Goal: Communication & Community: Share content

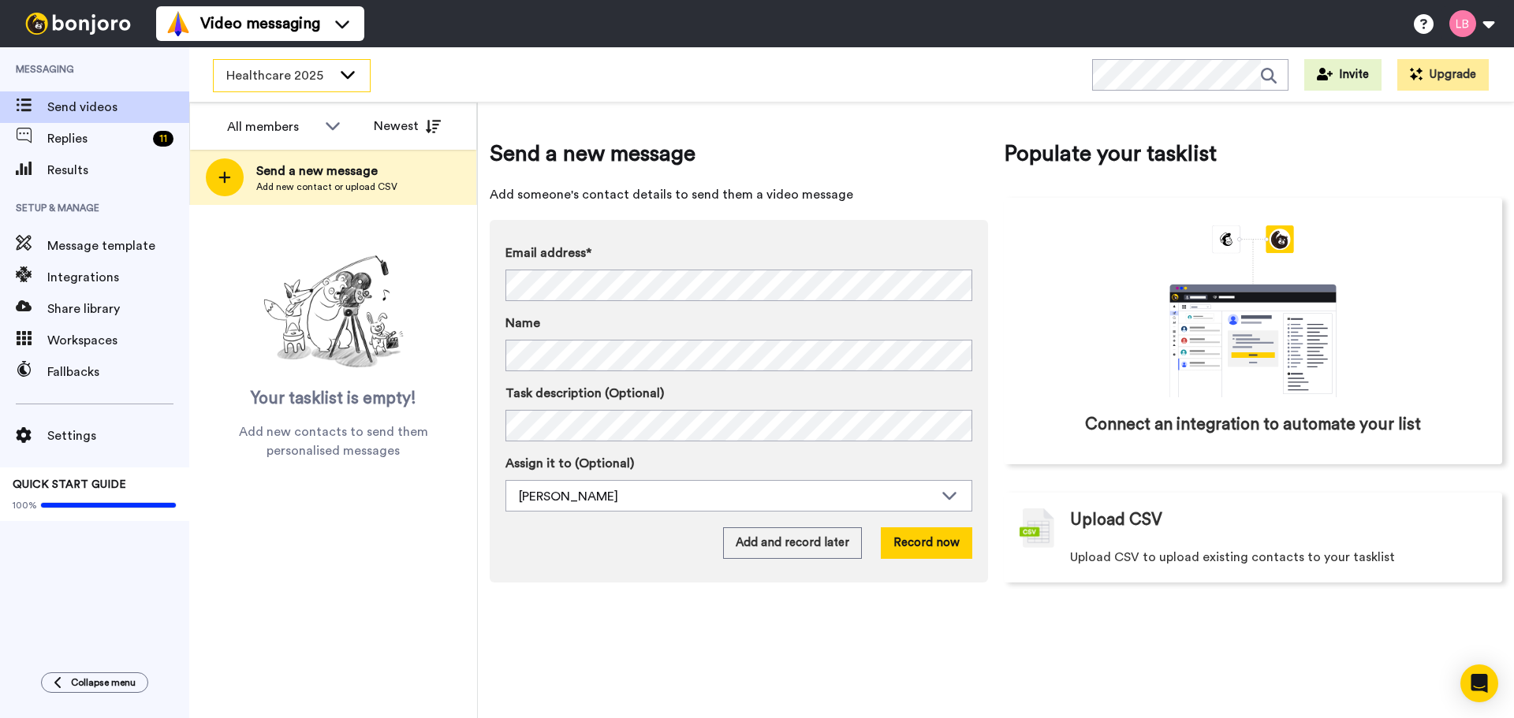
click at [289, 82] on span "Healthcare 2025" at bounding box center [279, 75] width 106 height 19
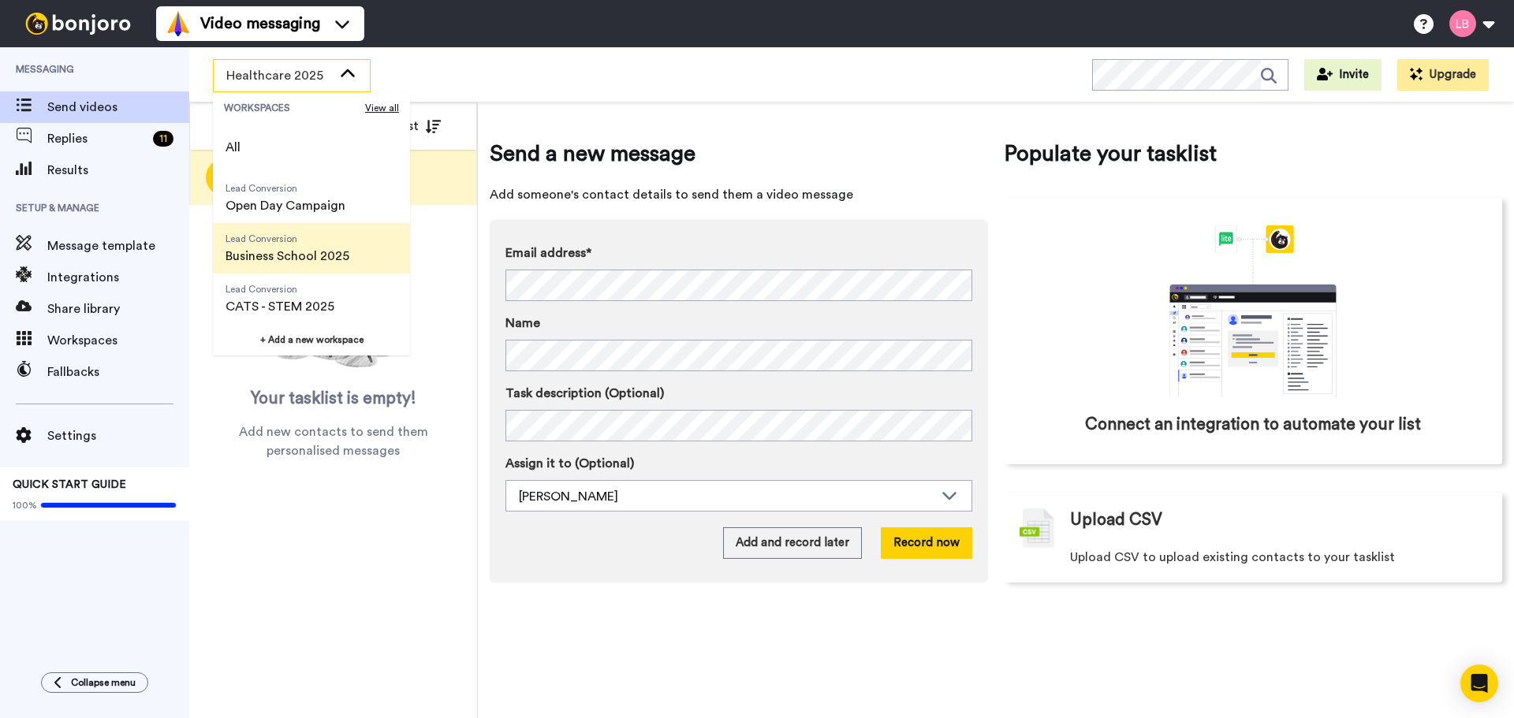
click at [287, 247] on span "Business School 2025" at bounding box center [287, 256] width 124 height 19
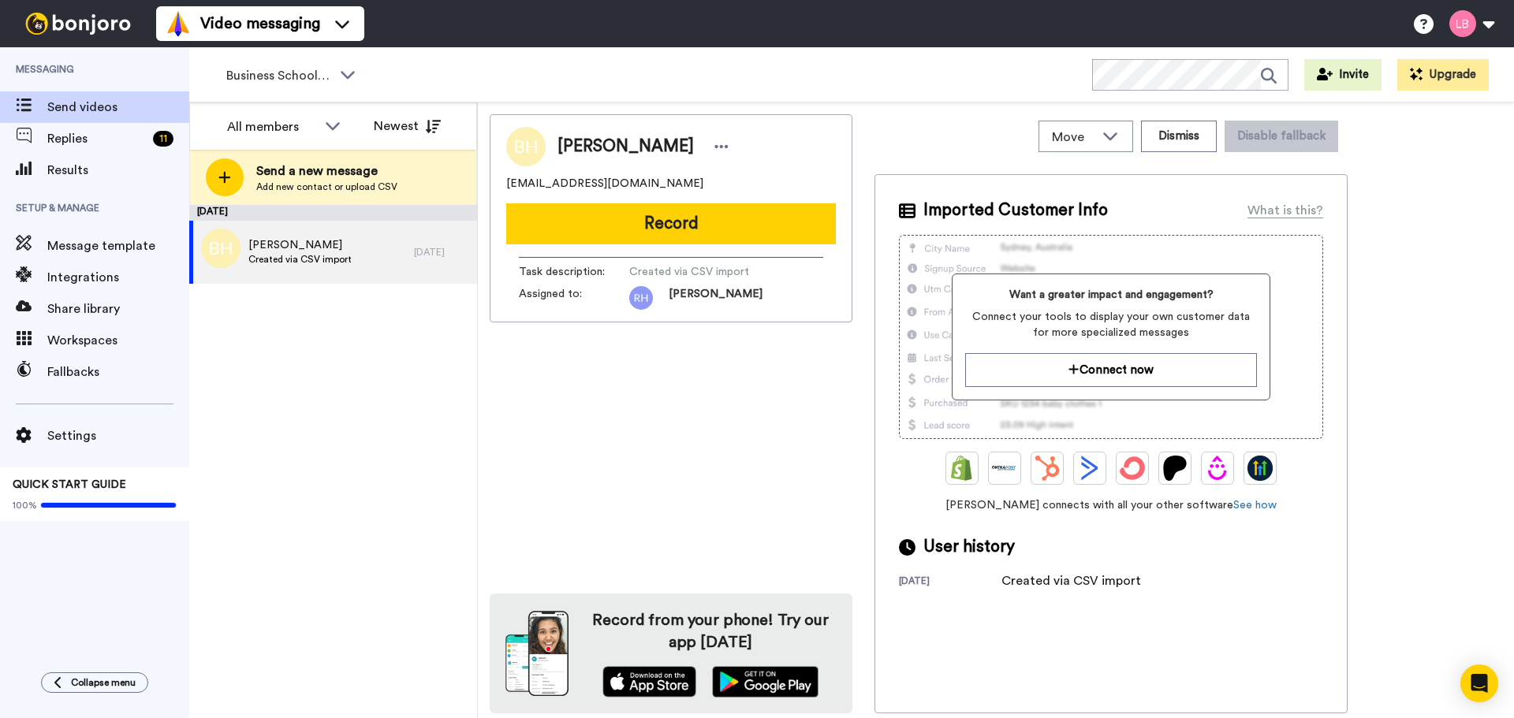
click at [233, 143] on div "All members Newest" at bounding box center [333, 125] width 286 height 47
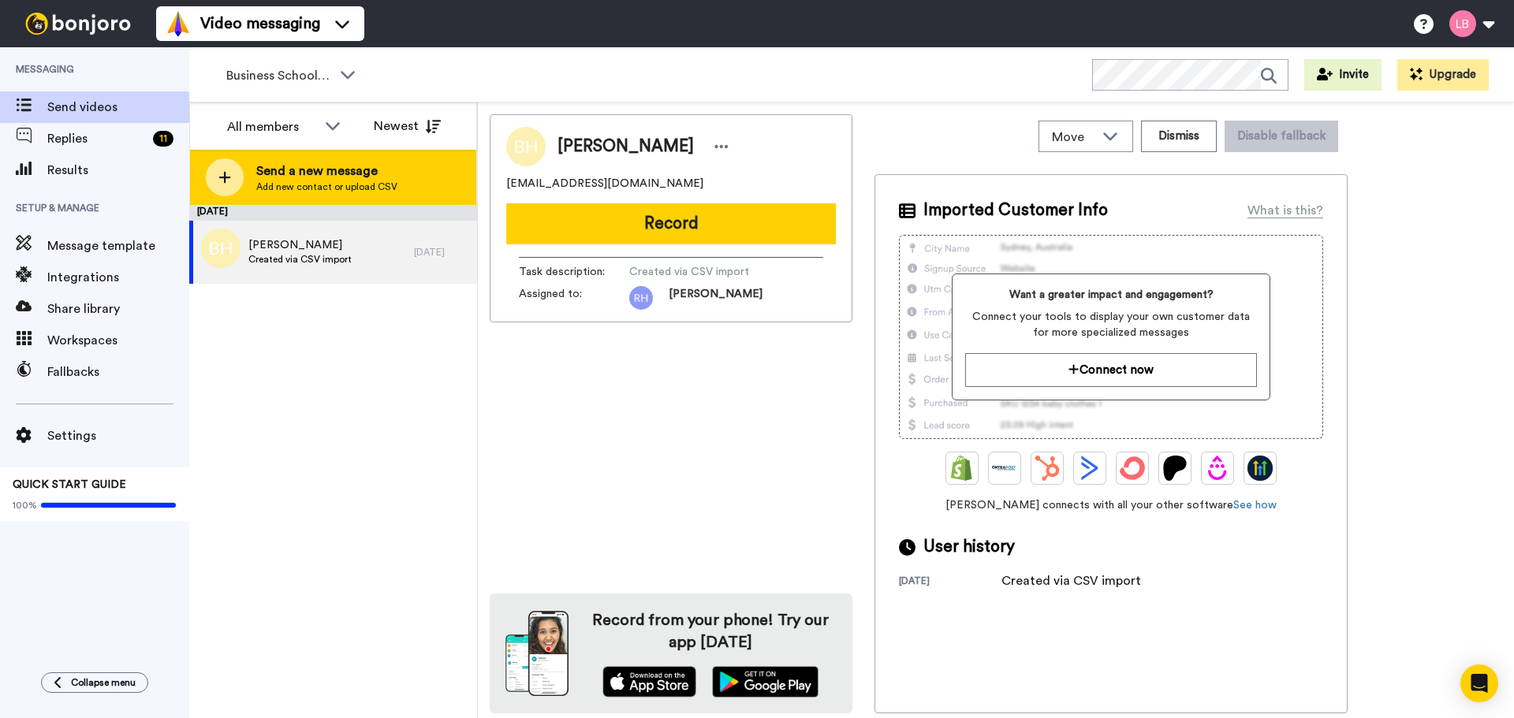
click at [233, 160] on div at bounding box center [225, 177] width 38 height 38
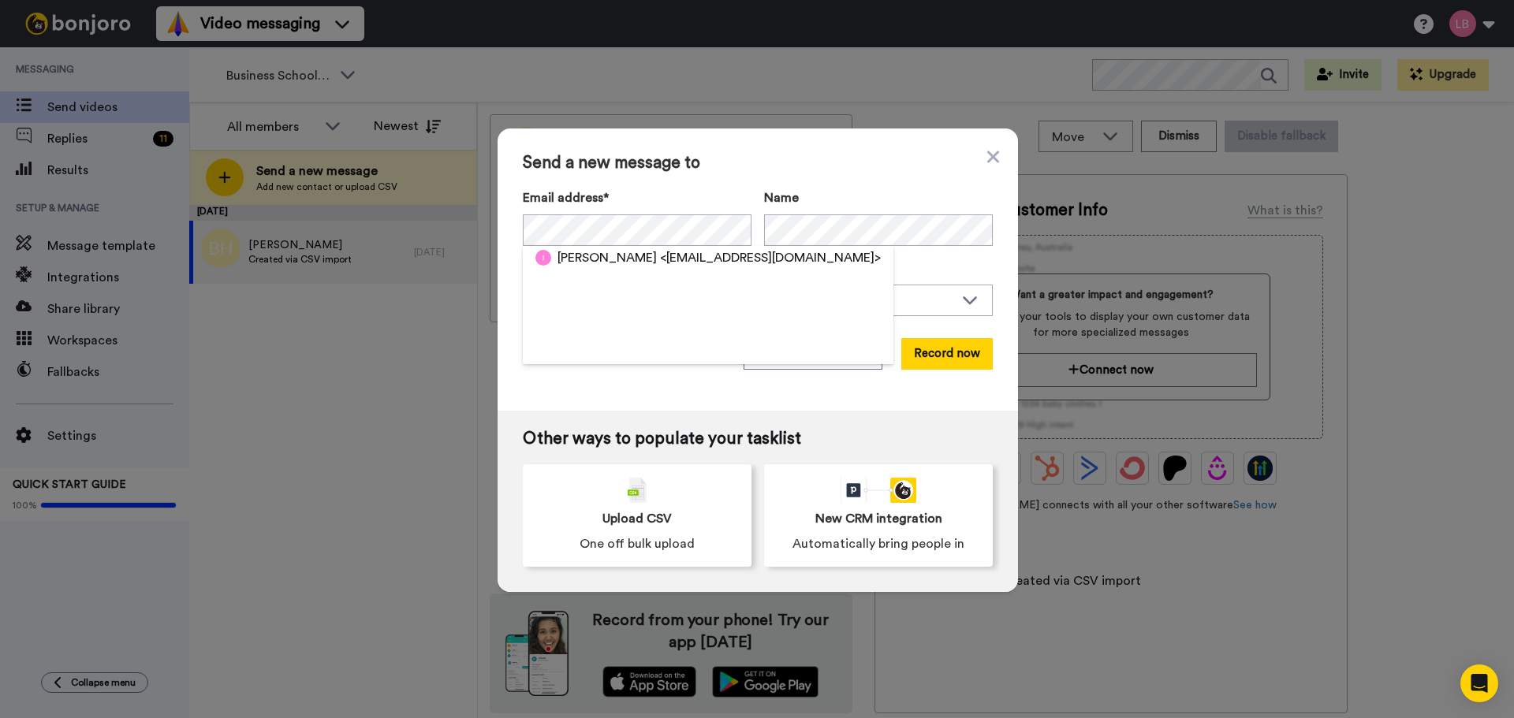
click at [795, 249] on span "<iwonakura@autograf.pl>" at bounding box center [770, 257] width 221 height 19
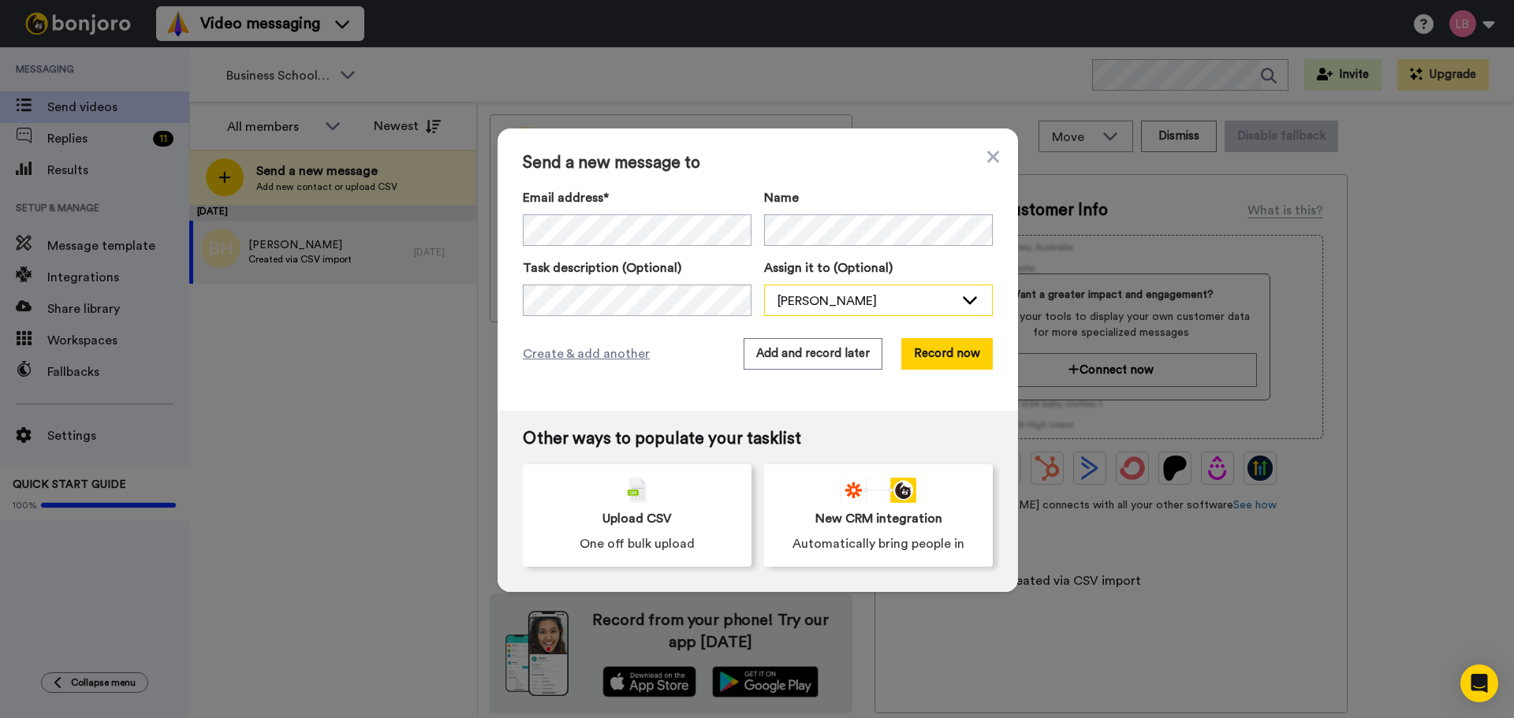
click at [829, 290] on div "[PERSON_NAME]" at bounding box center [878, 301] width 227 height 32
click at [661, 386] on div "Send a new message to Email address* Iwona Katarzyna Kurzawinska <iwonakura@aut…" at bounding box center [757, 270] width 520 height 282
click at [536, 350] on span "Create & add another" at bounding box center [586, 354] width 127 height 19
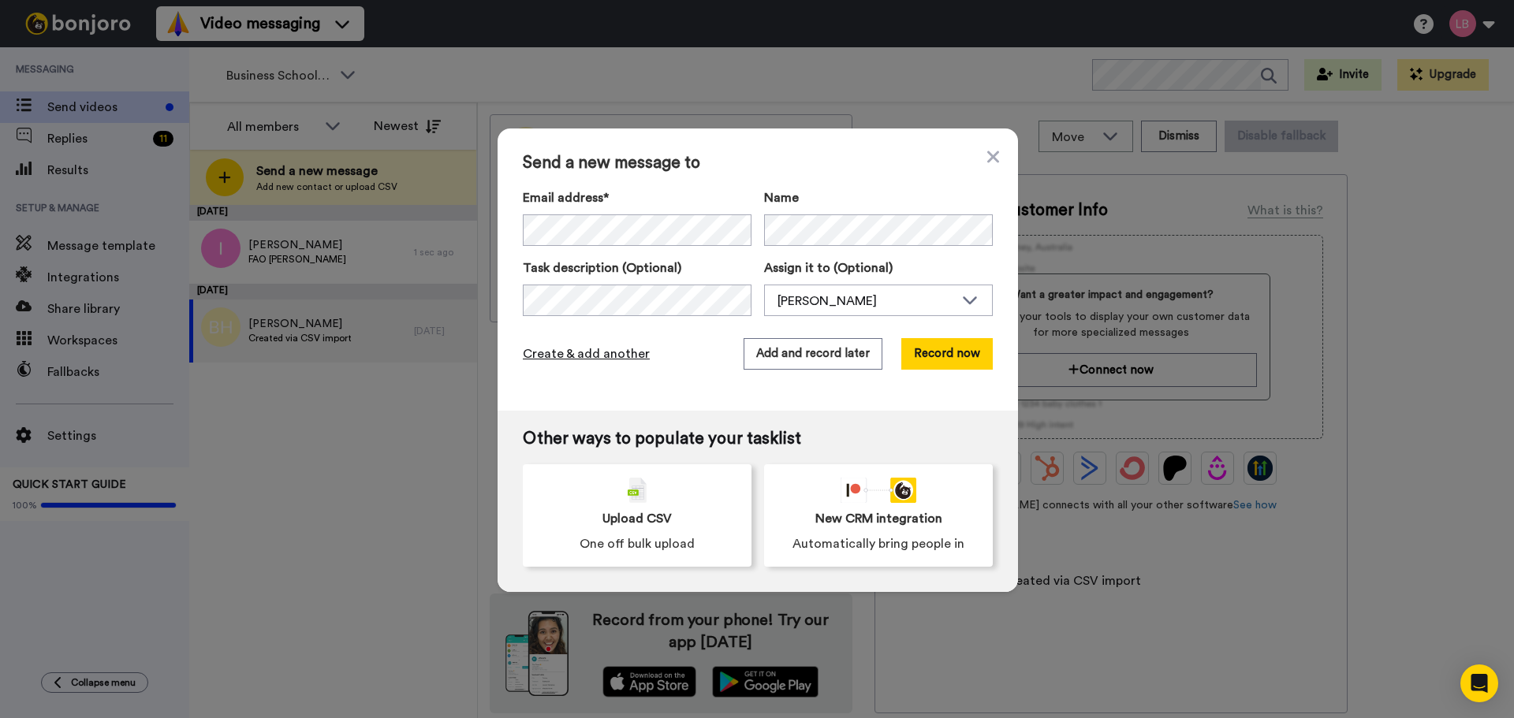
click at [594, 362] on span "Create & add another" at bounding box center [586, 354] width 127 height 19
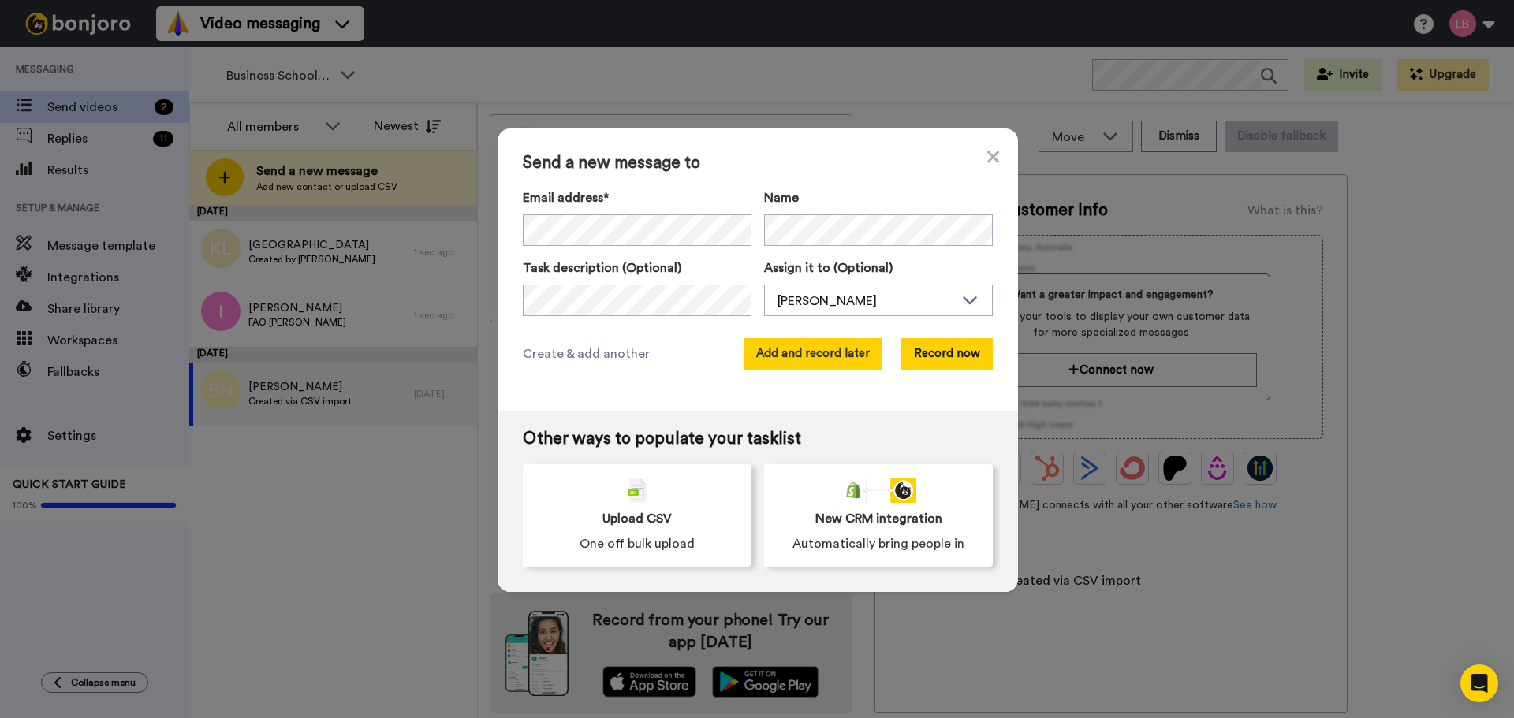
click at [784, 362] on button "Add and record later" at bounding box center [812, 354] width 139 height 32
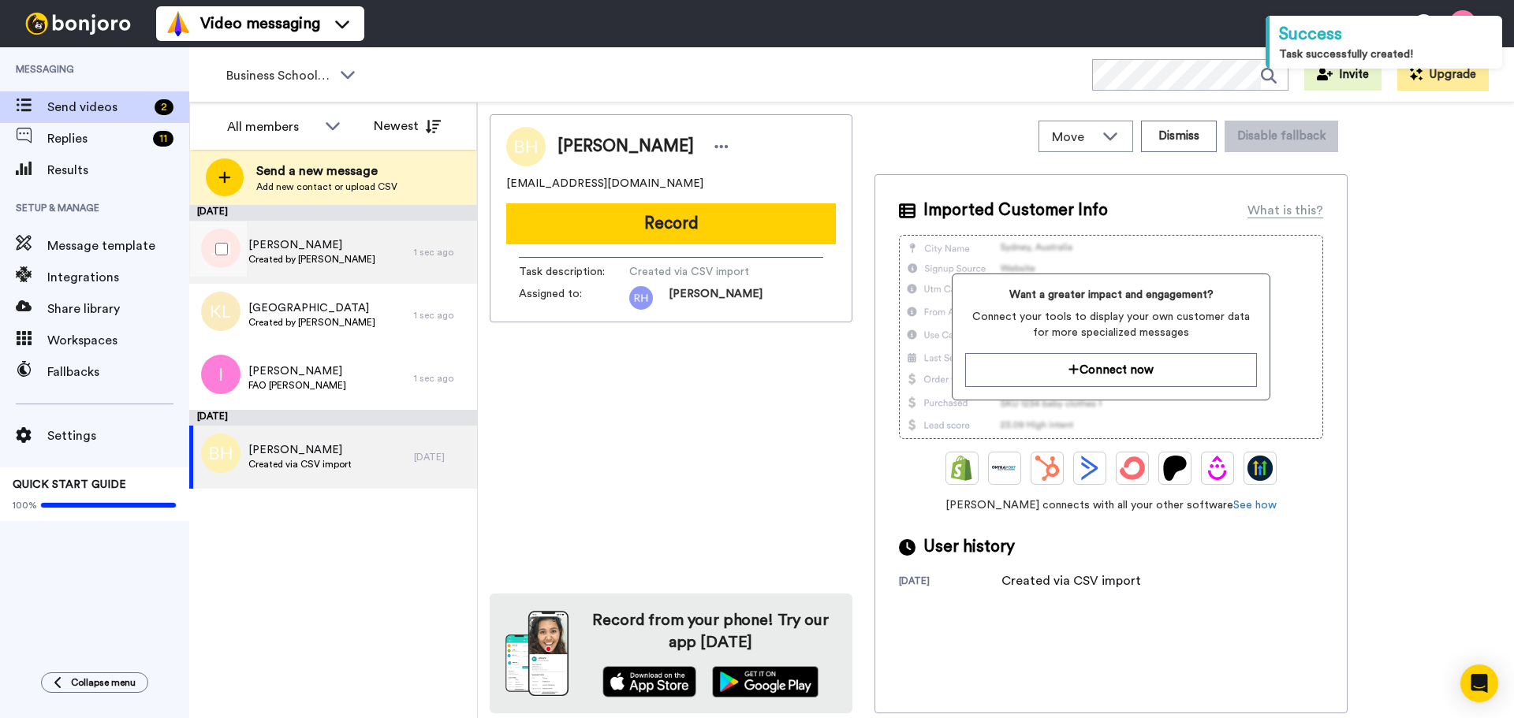
click at [317, 265] on span "Created by Lee Bowling" at bounding box center [311, 259] width 127 height 13
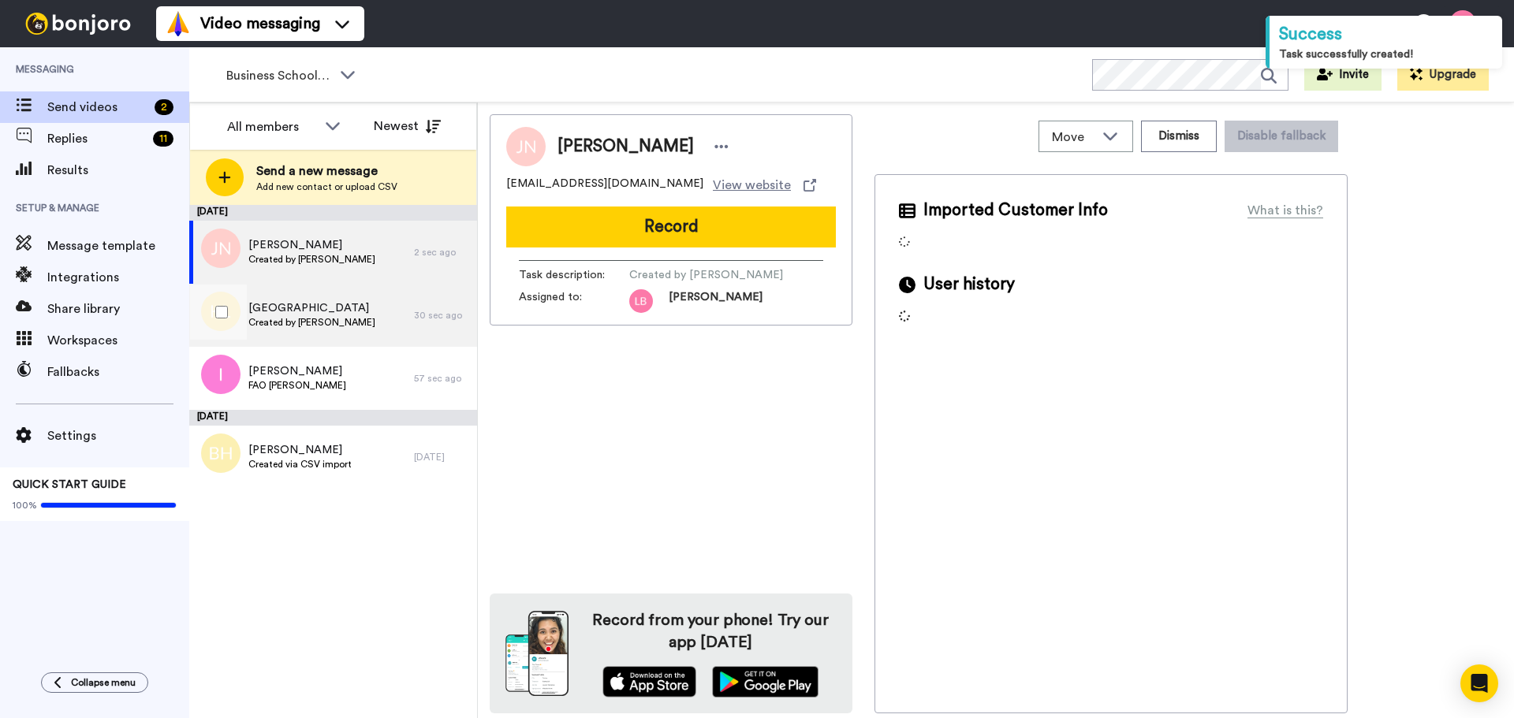
click at [319, 325] on span "Created by Lee Bowling" at bounding box center [311, 322] width 127 height 13
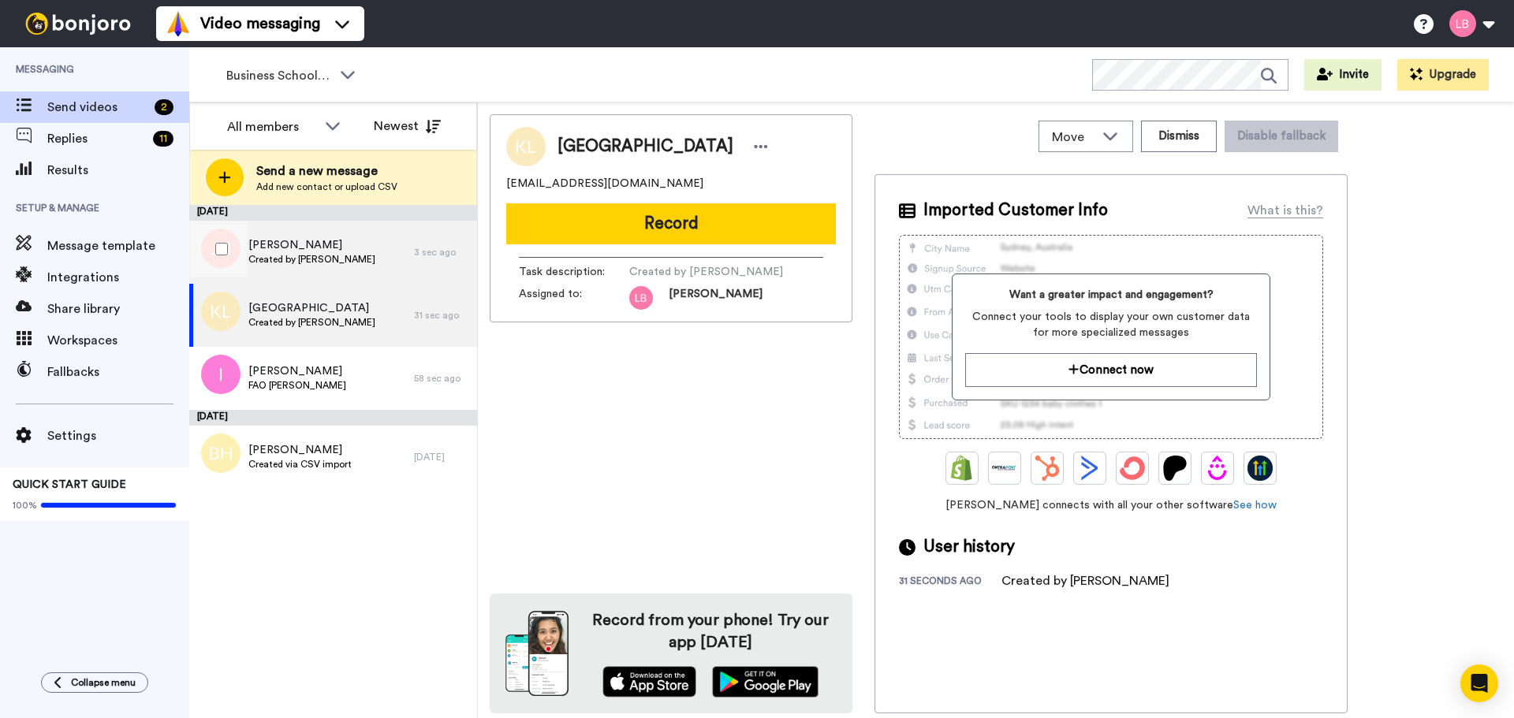
click at [304, 274] on div "Jessica Nunes Created by Lee Bowling" at bounding box center [301, 252] width 225 height 63
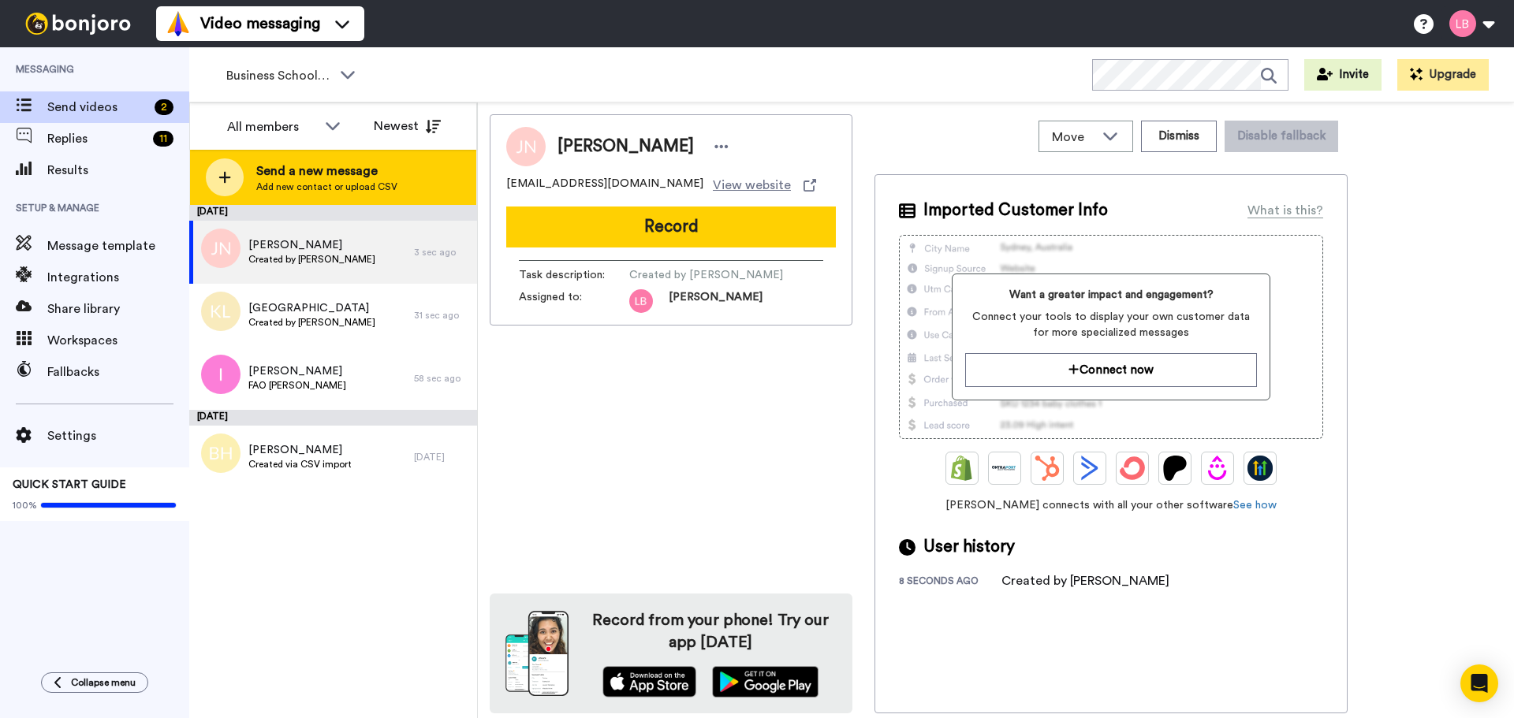
click at [301, 192] on span "Add new contact or upload CSV" at bounding box center [326, 187] width 141 height 13
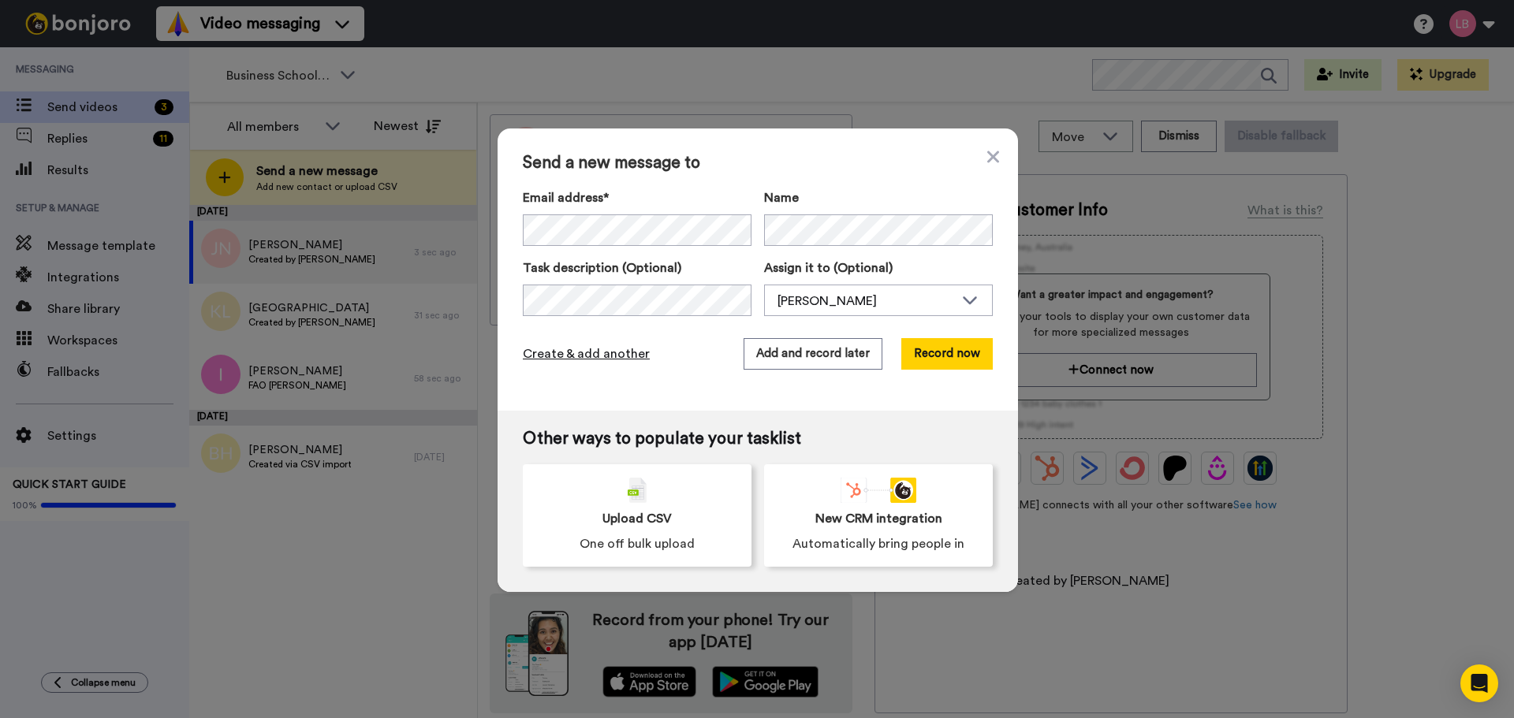
click at [580, 348] on span "Create & add another" at bounding box center [586, 354] width 127 height 19
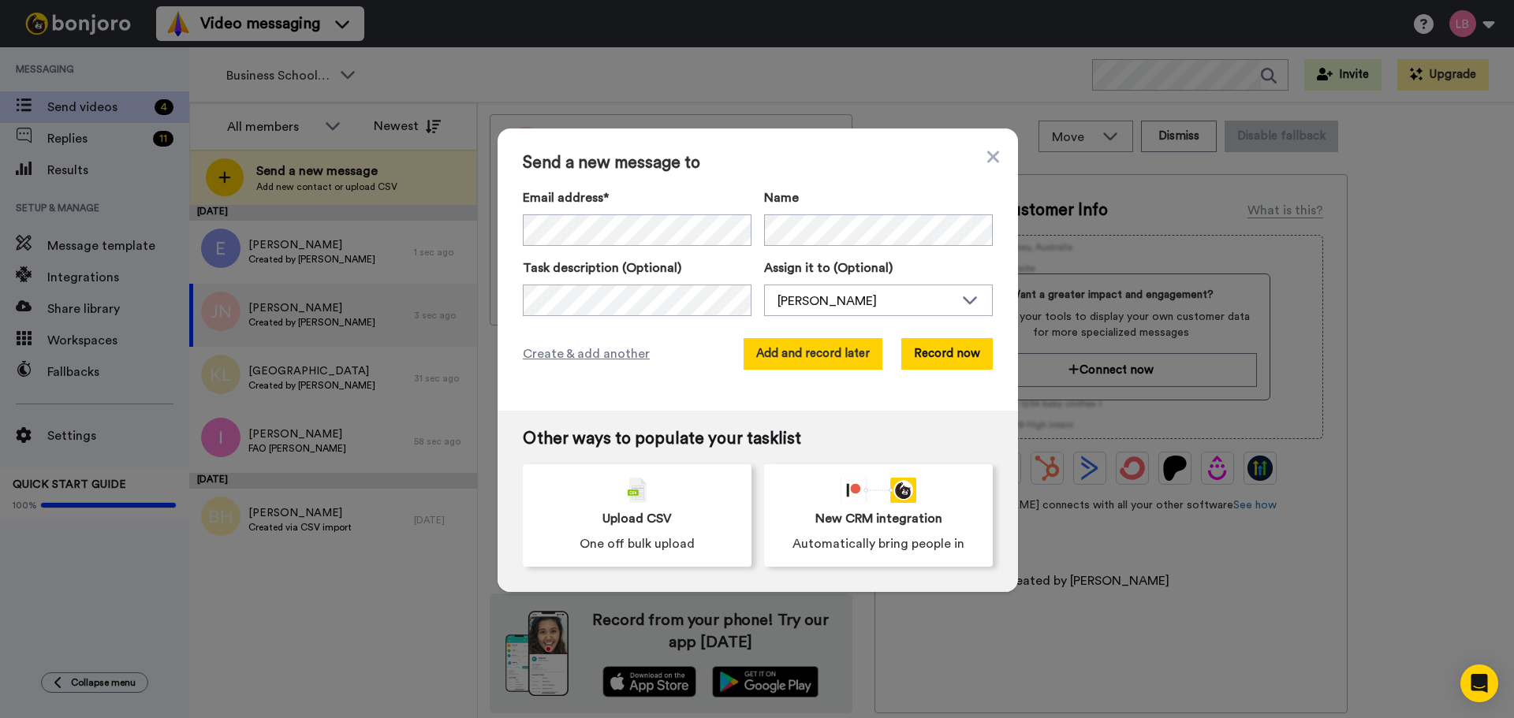
click at [825, 359] on button "Add and record later" at bounding box center [812, 354] width 139 height 32
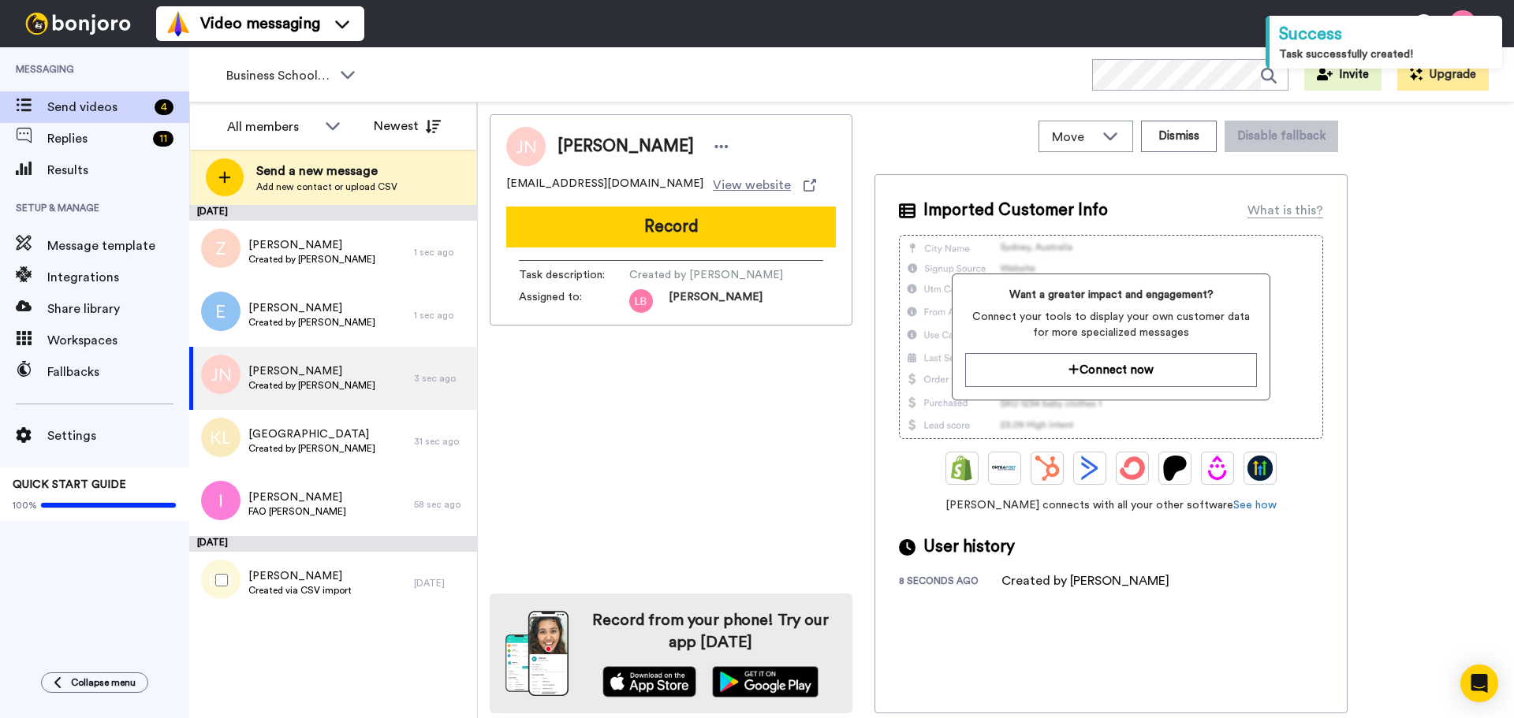
click at [213, 581] on div at bounding box center [218, 580] width 57 height 55
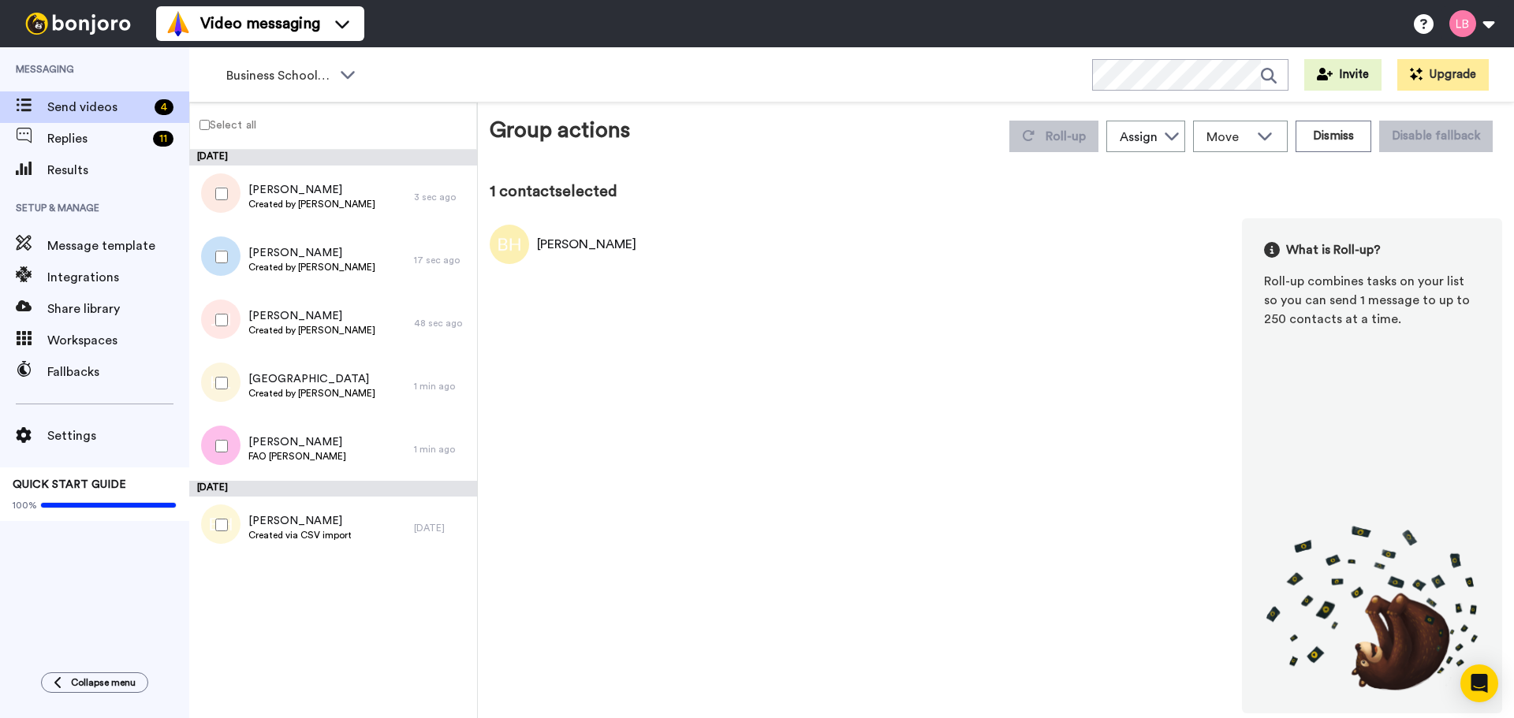
click at [1022, 436] on div "Bilal HUSSAIN What is Roll-up? Roll-up combines tasks on your list so you can s…" at bounding box center [996, 465] width 1012 height 495
click at [1316, 137] on button "Dismiss" at bounding box center [1333, 137] width 76 height 32
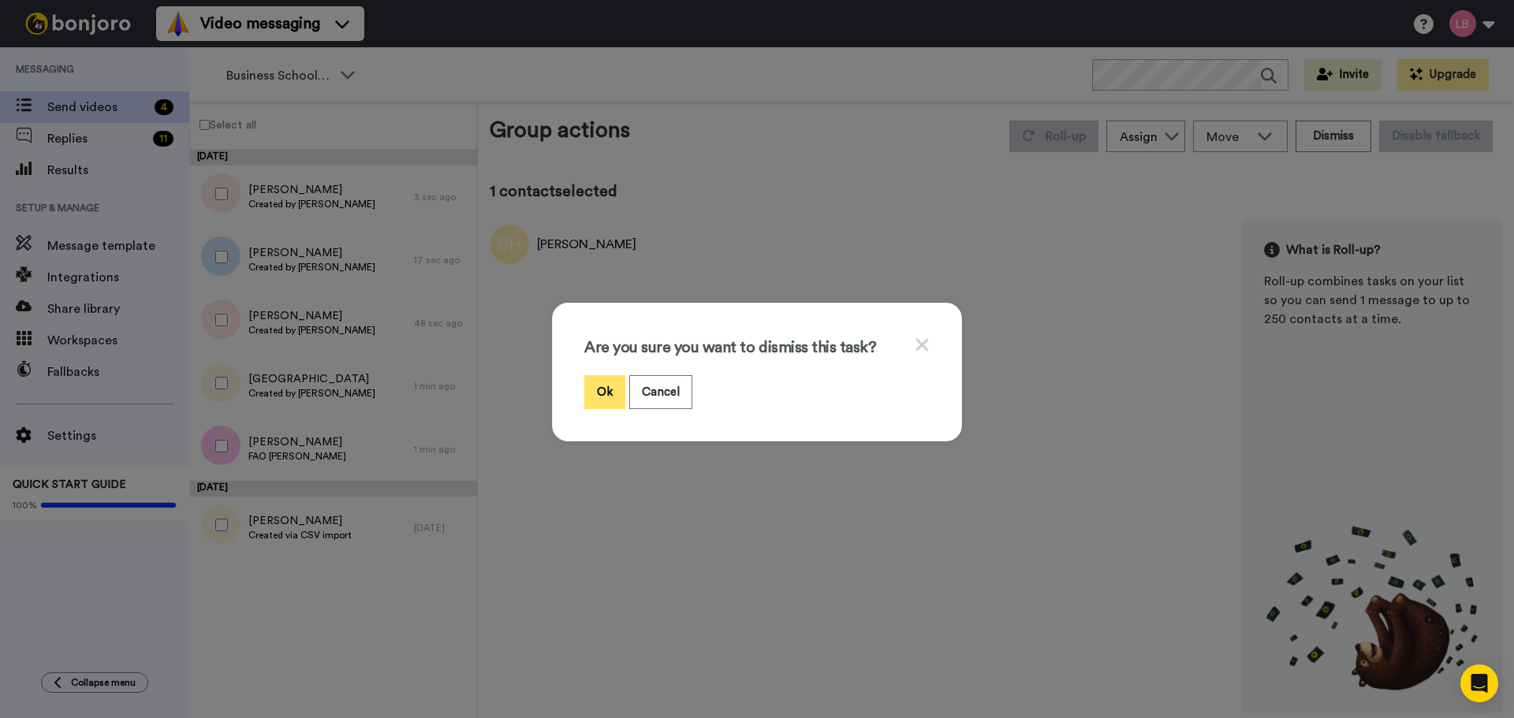
click at [603, 397] on button "Ok" at bounding box center [604, 392] width 41 height 34
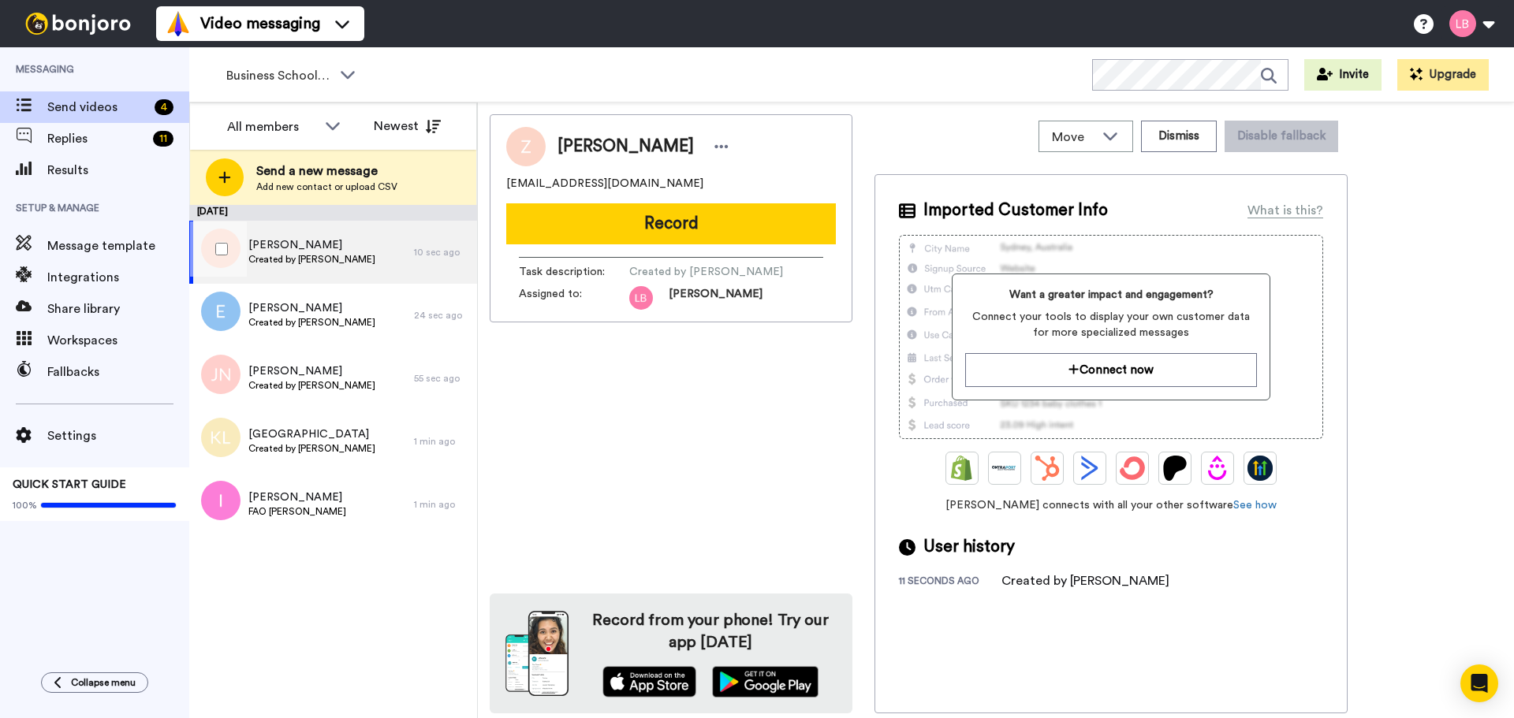
click at [230, 252] on div at bounding box center [218, 249] width 57 height 55
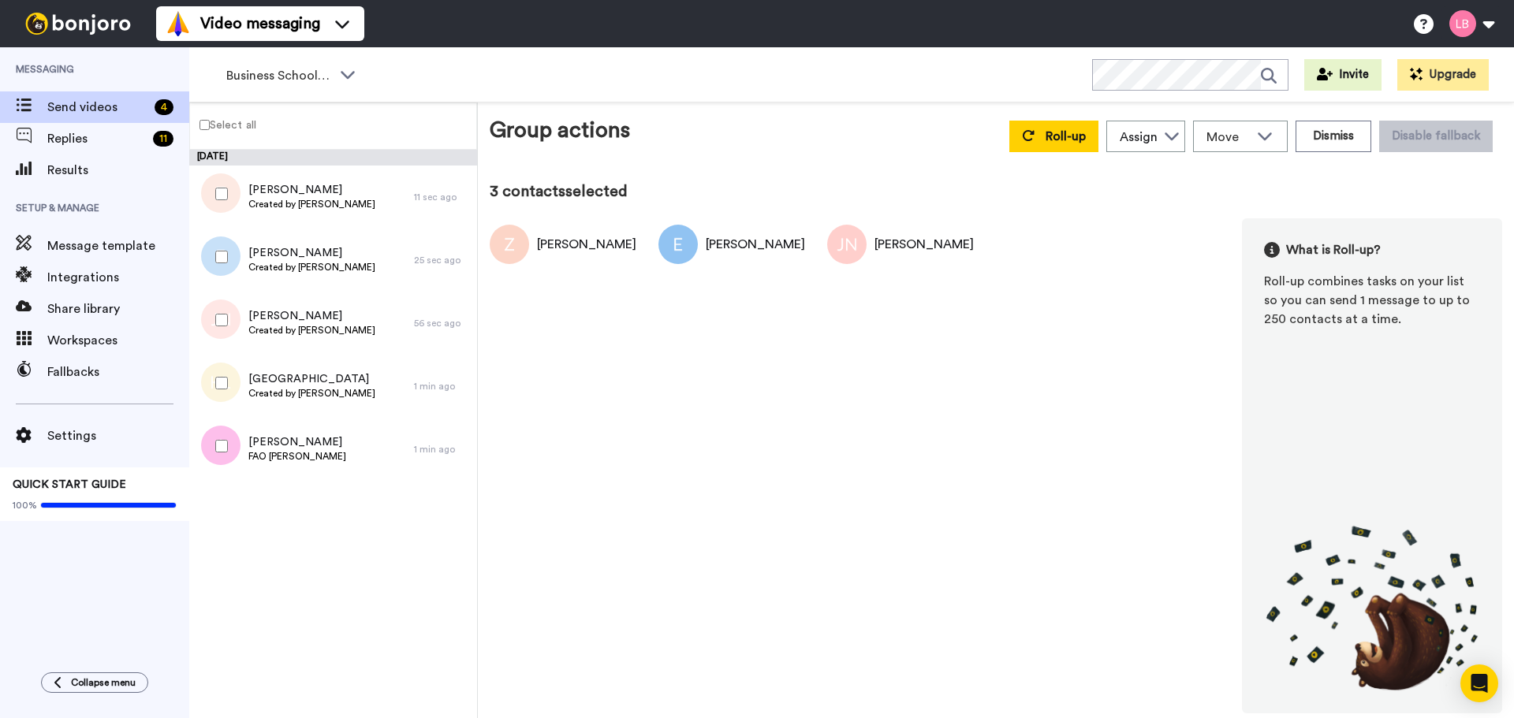
click at [225, 370] on div at bounding box center [218, 383] width 57 height 55
drag, startPoint x: 225, startPoint y: 433, endPoint x: 453, endPoint y: 429, distance: 227.1
click at [226, 433] on div at bounding box center [218, 446] width 57 height 55
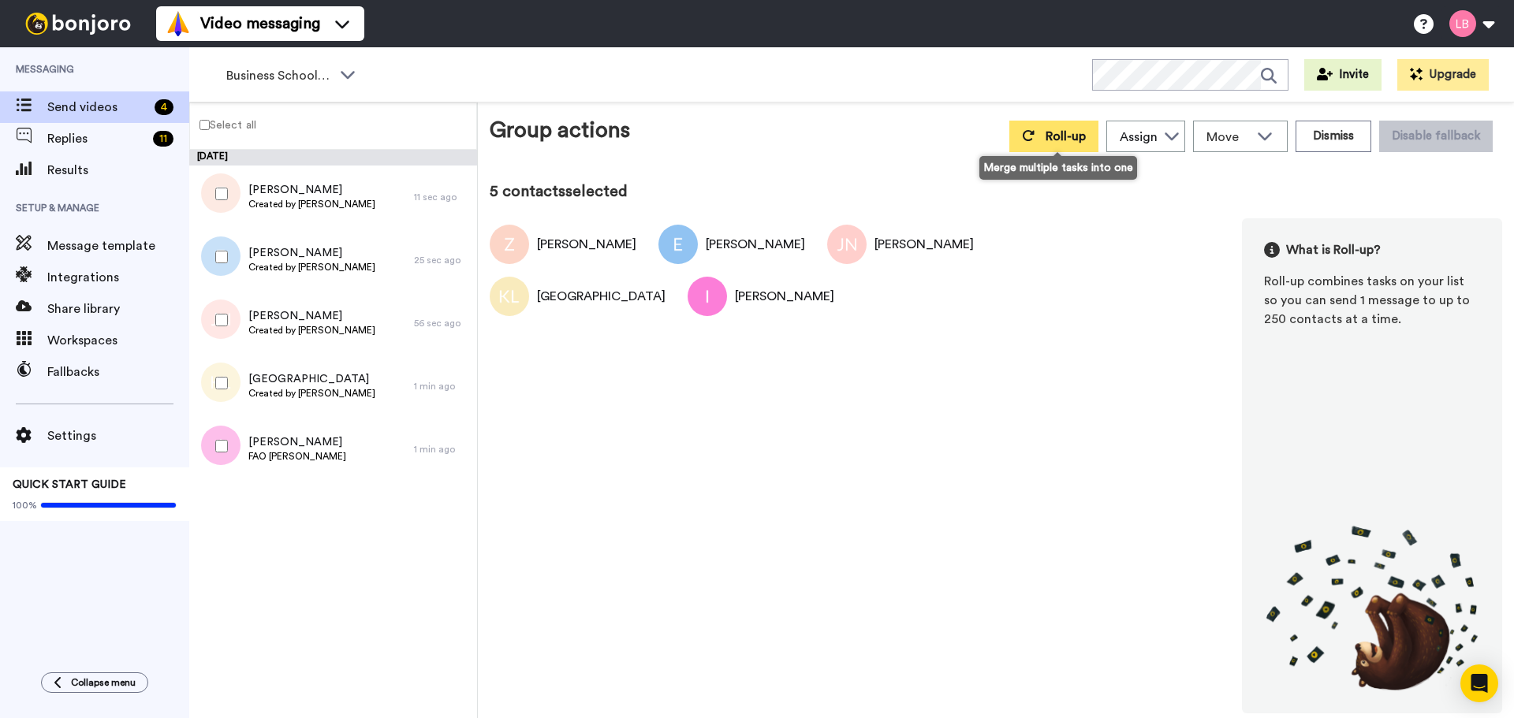
click at [1063, 146] on button "Roll-up" at bounding box center [1053, 137] width 89 height 32
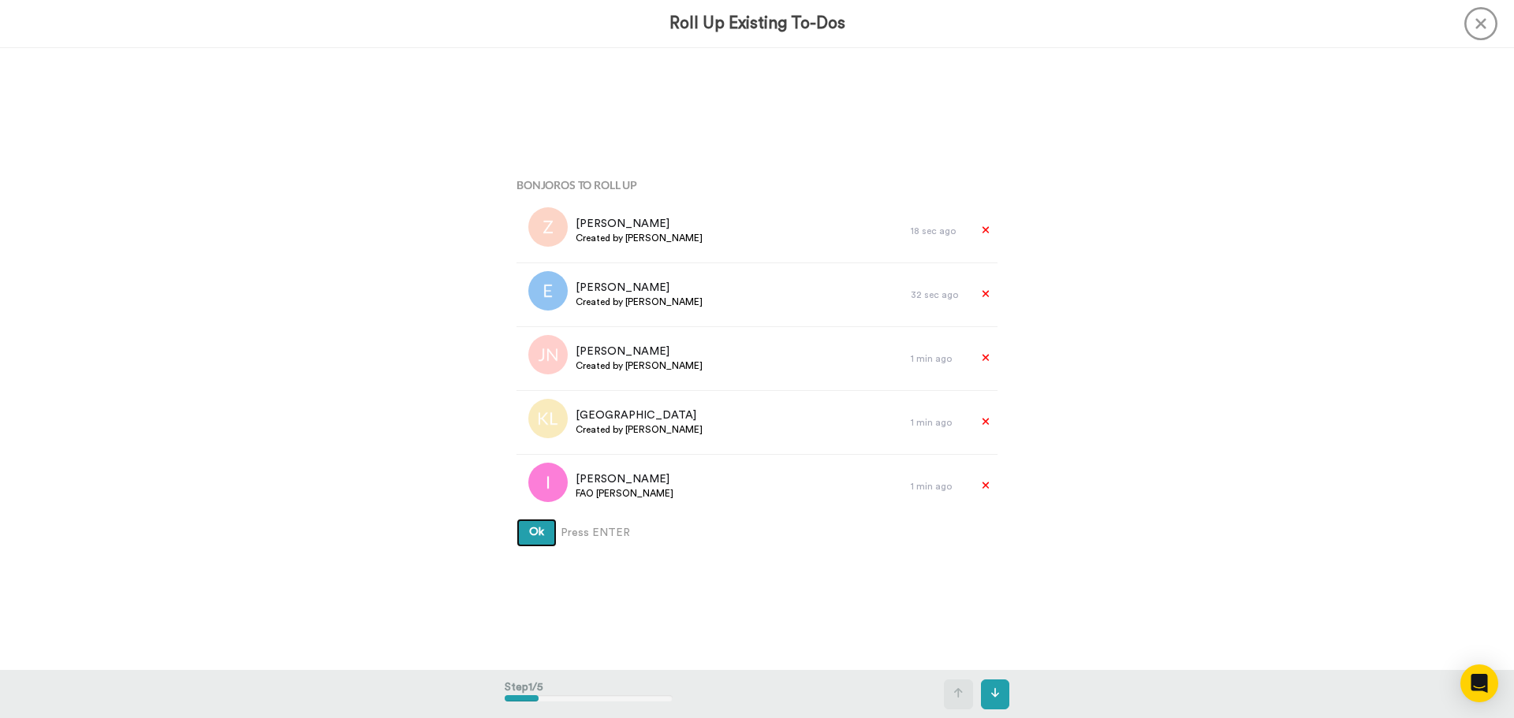
click at [541, 538] on button "Ok" at bounding box center [536, 533] width 40 height 28
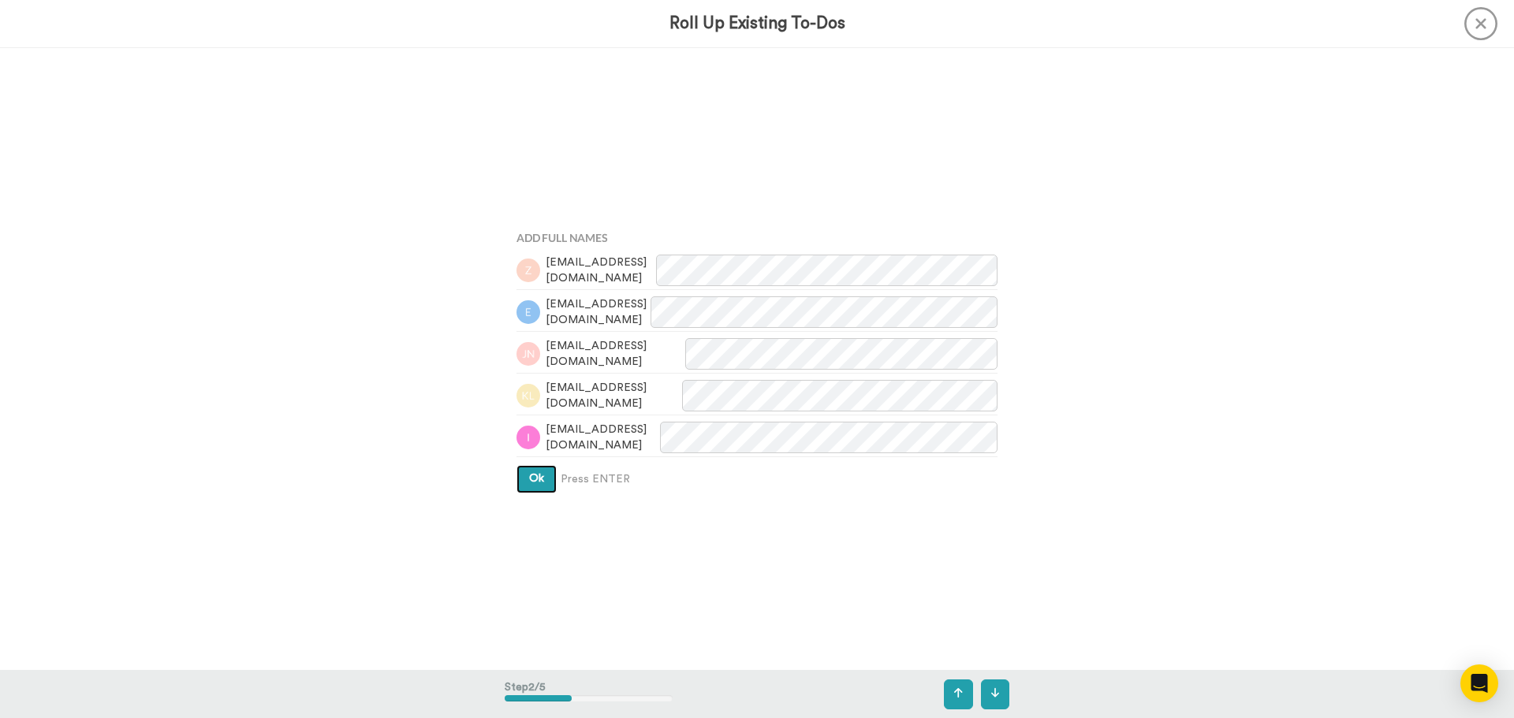
click at [529, 471] on button "Ok" at bounding box center [536, 479] width 40 height 28
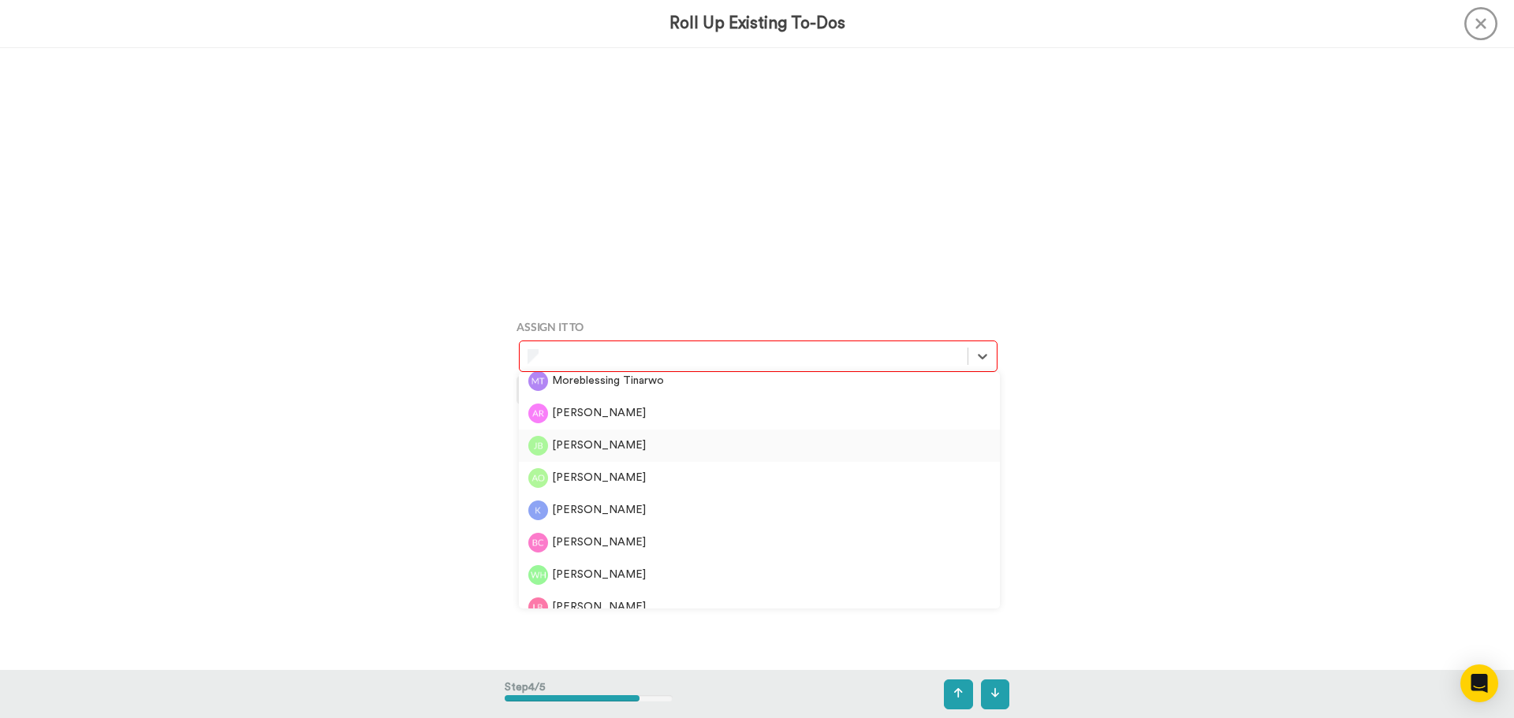
scroll to position [315, 0]
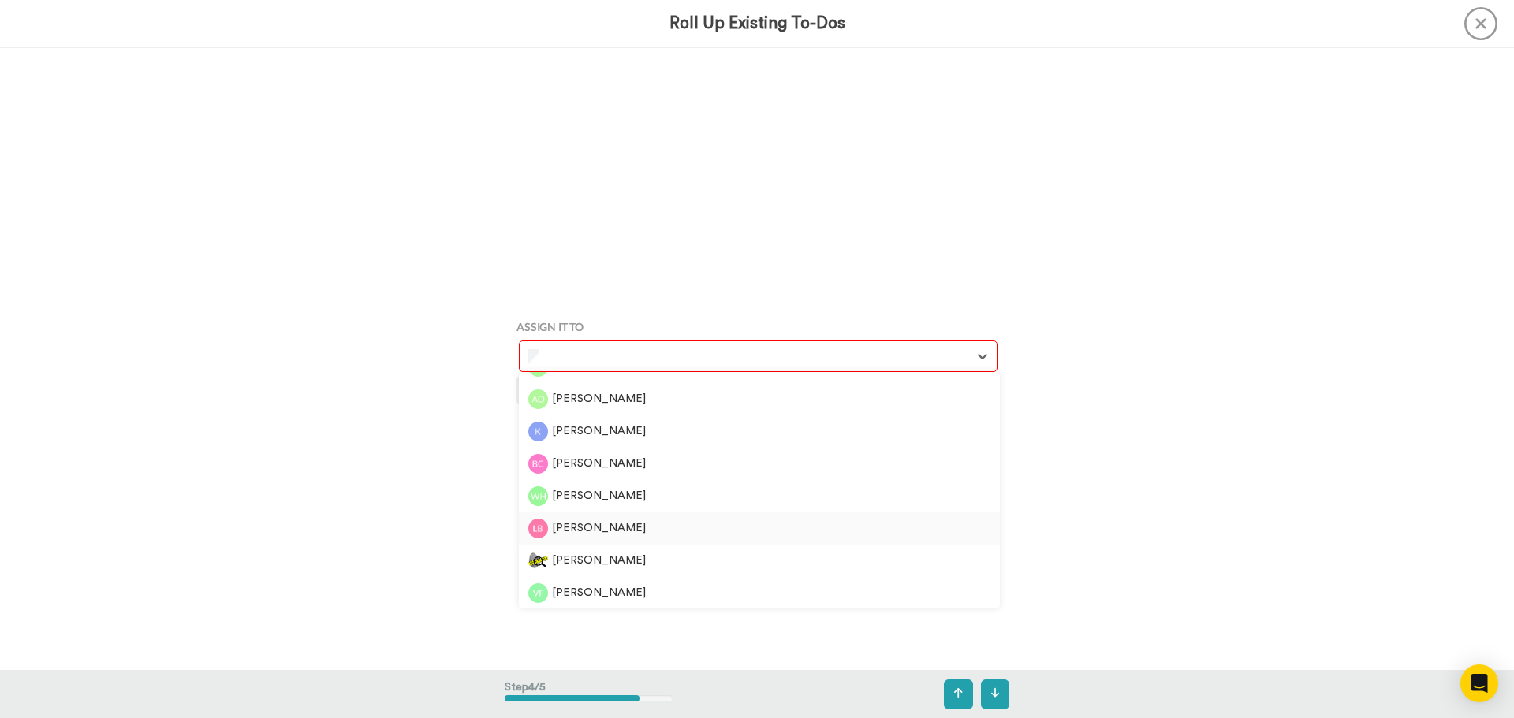
click at [579, 522] on div "[PERSON_NAME]" at bounding box center [759, 529] width 462 height 20
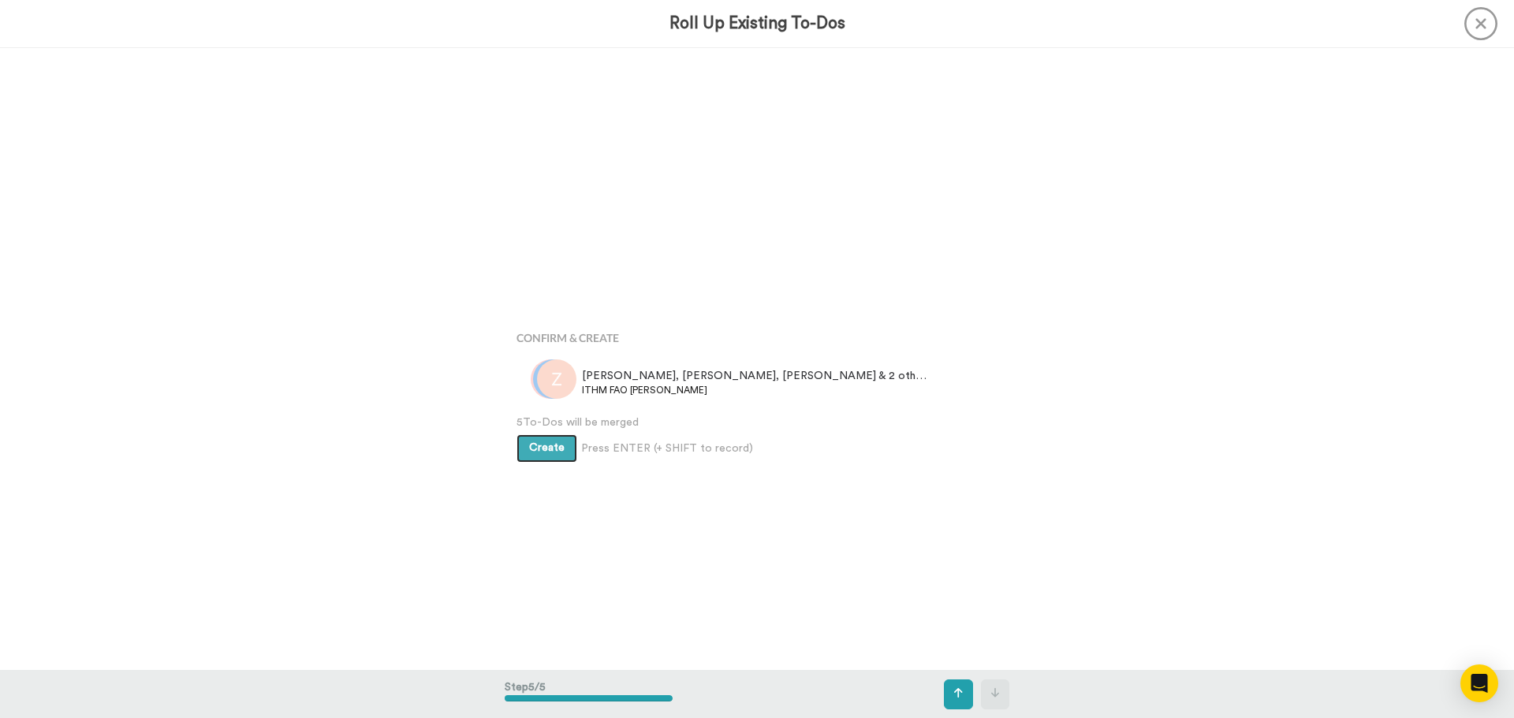
scroll to position [2490, 0]
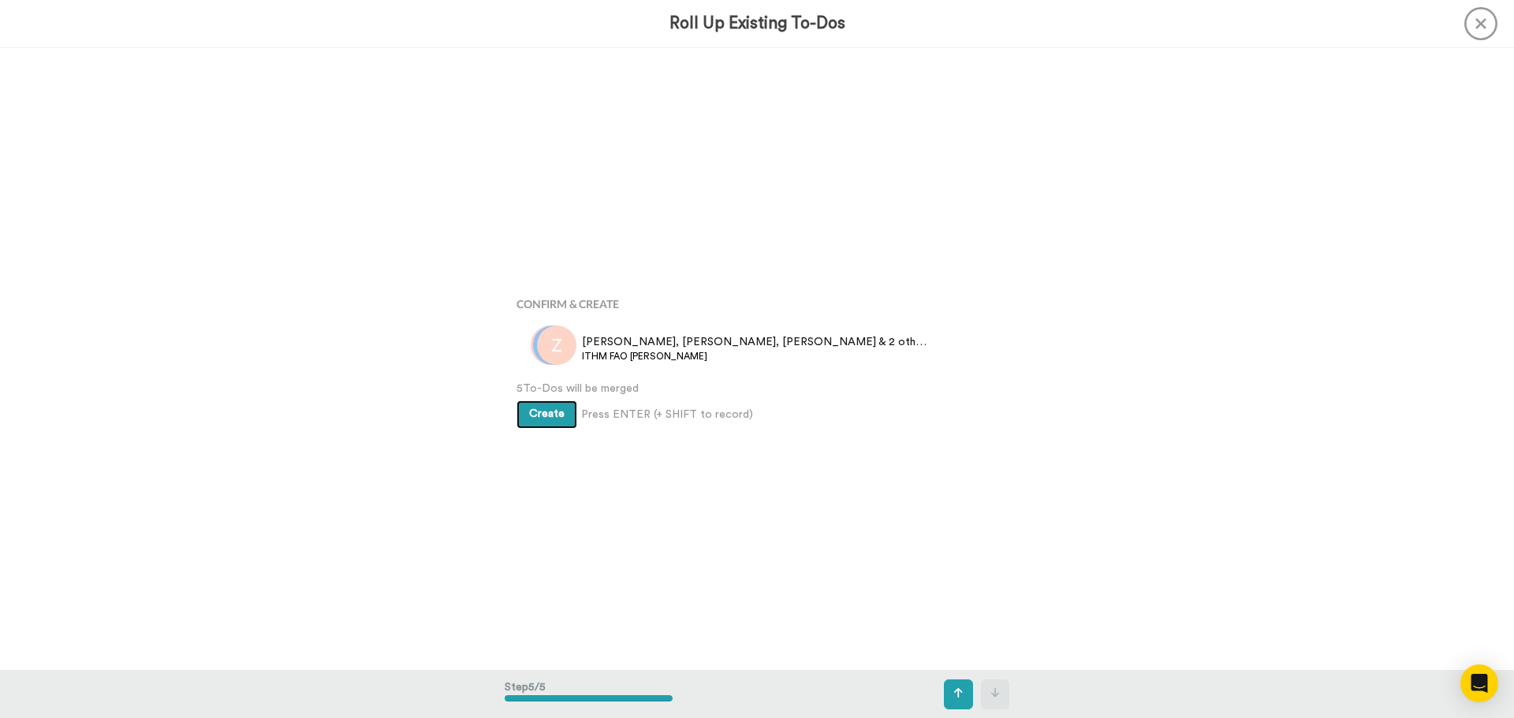
click at [549, 419] on button "Create" at bounding box center [546, 415] width 61 height 28
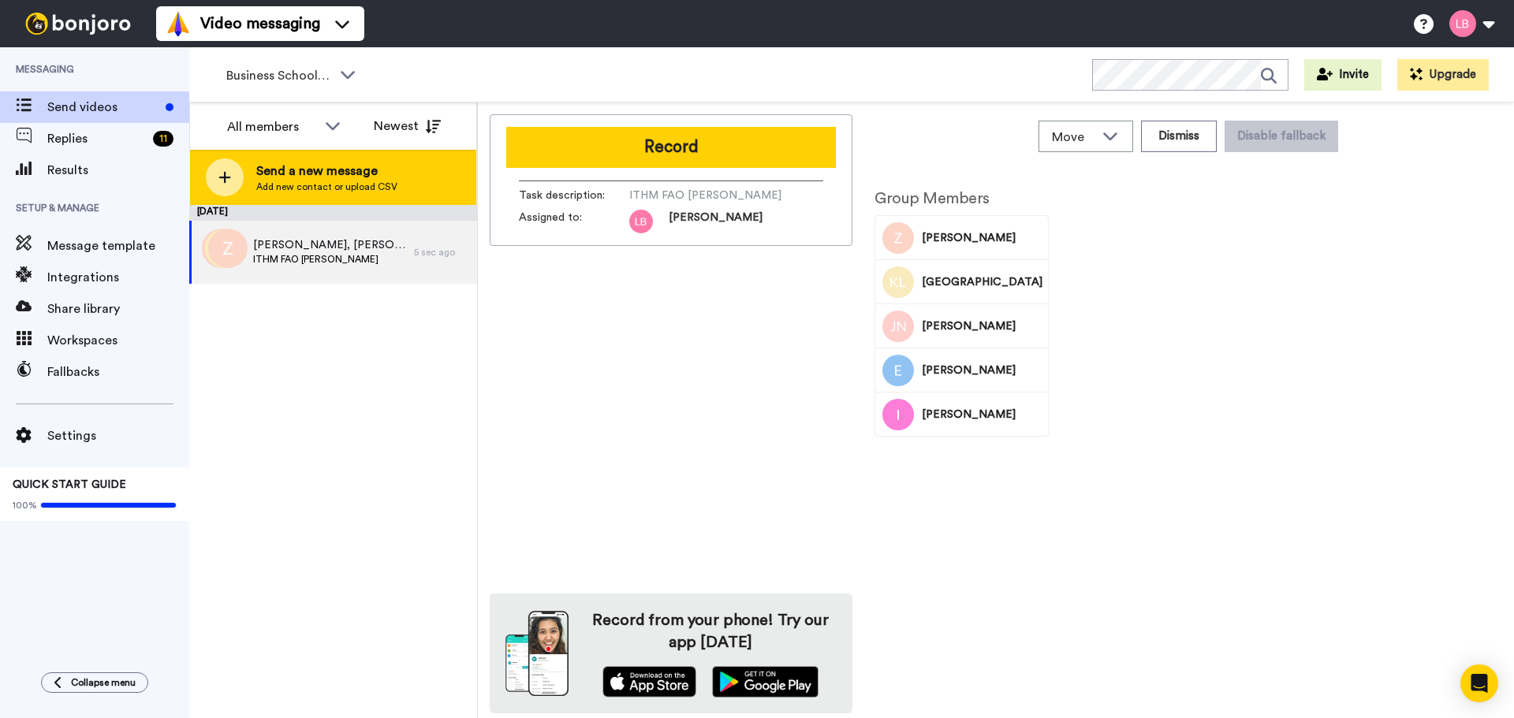
click at [227, 196] on div "Send a new message Add new contact or upload CSV" at bounding box center [333, 177] width 286 height 55
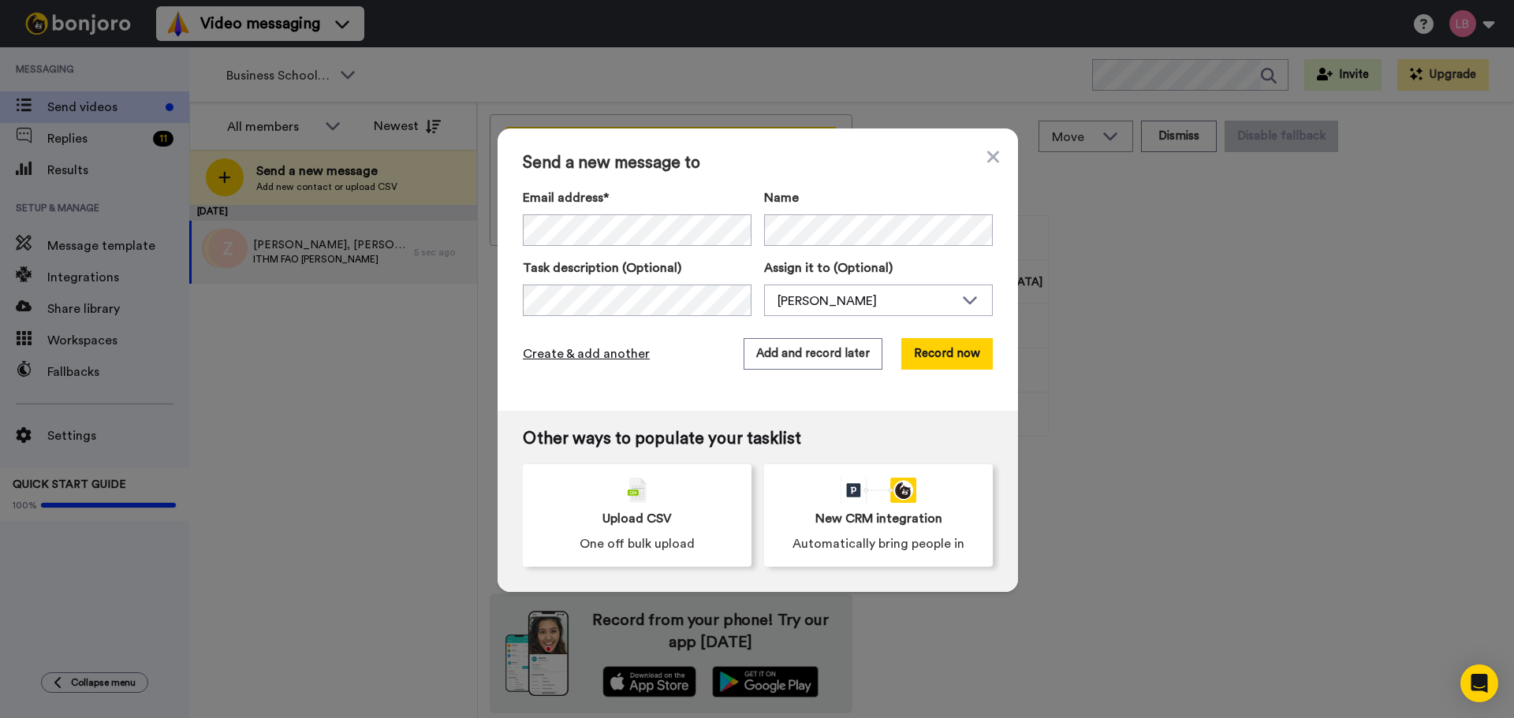
click at [539, 353] on span "Create & add another" at bounding box center [586, 354] width 127 height 19
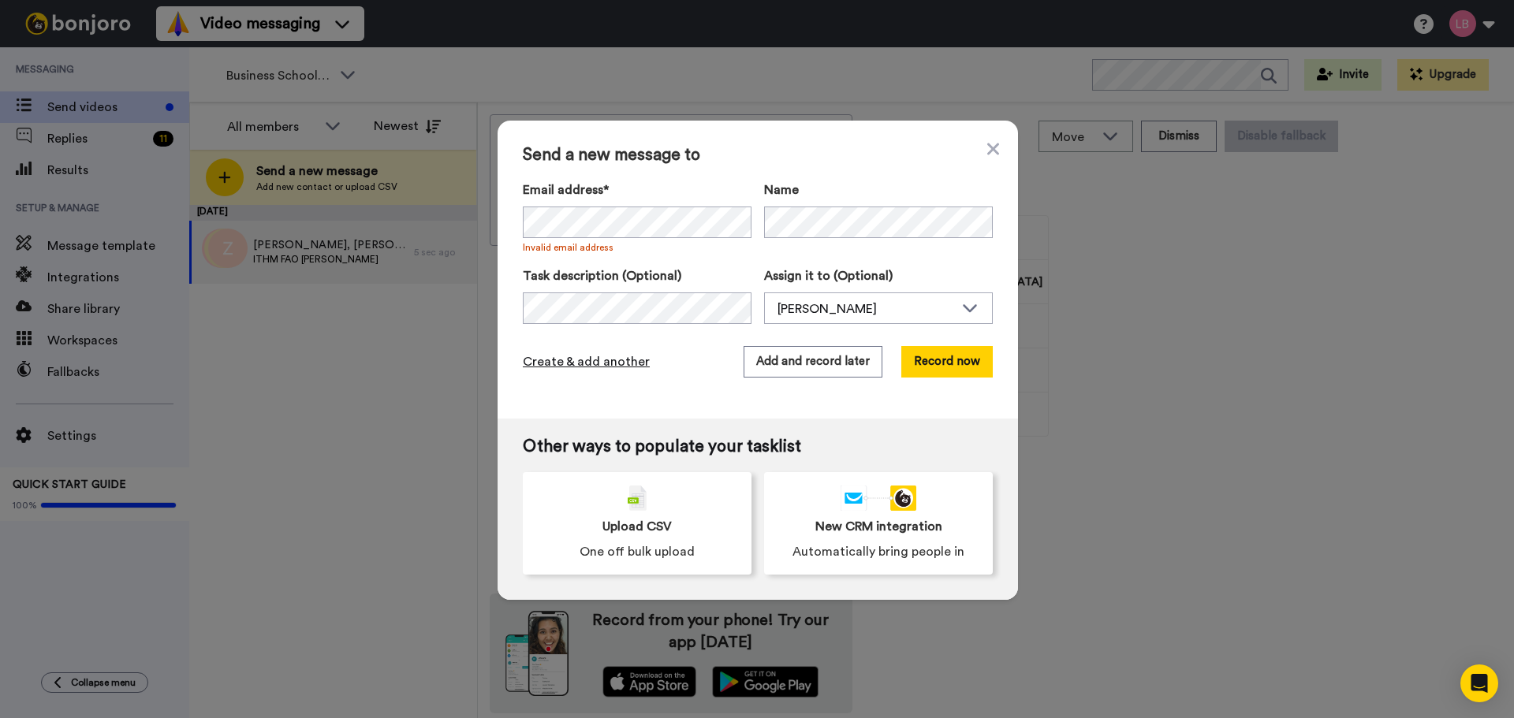
click at [600, 364] on span "Create & add another" at bounding box center [586, 361] width 127 height 19
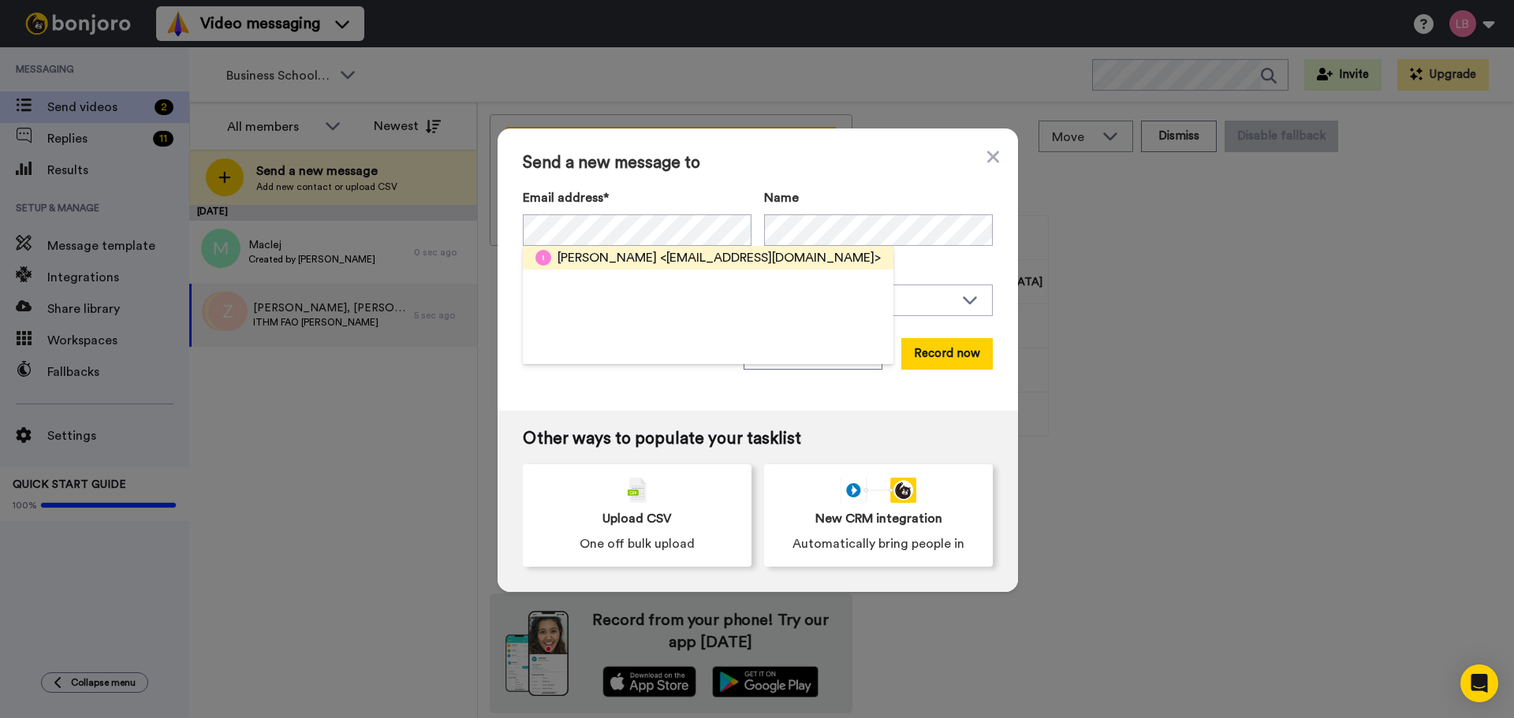
click at [660, 255] on span "<ioannisgkanas29@gmail.com>" at bounding box center [770, 257] width 221 height 19
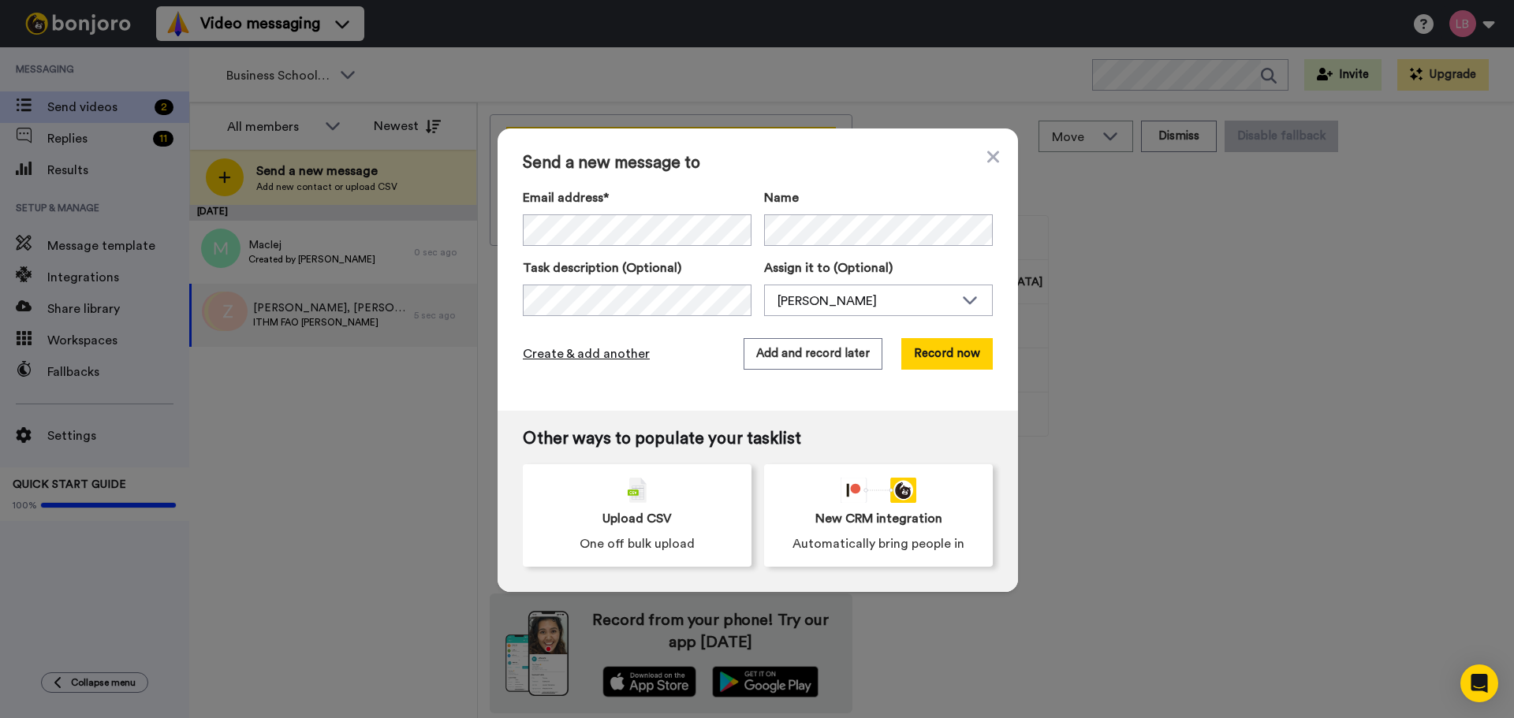
click at [565, 350] on span "Create & add another" at bounding box center [586, 354] width 127 height 19
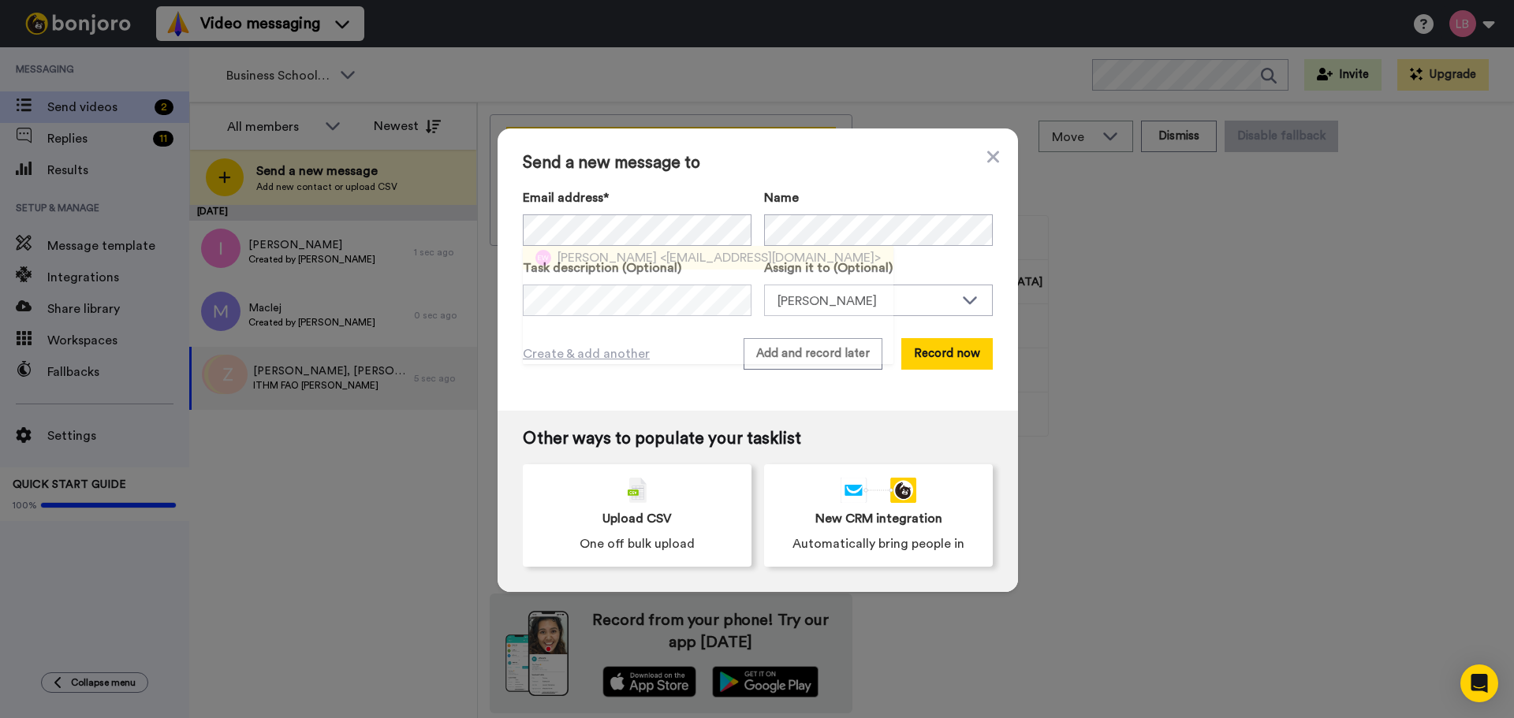
click at [597, 259] on span "[PERSON_NAME]" at bounding box center [606, 257] width 99 height 19
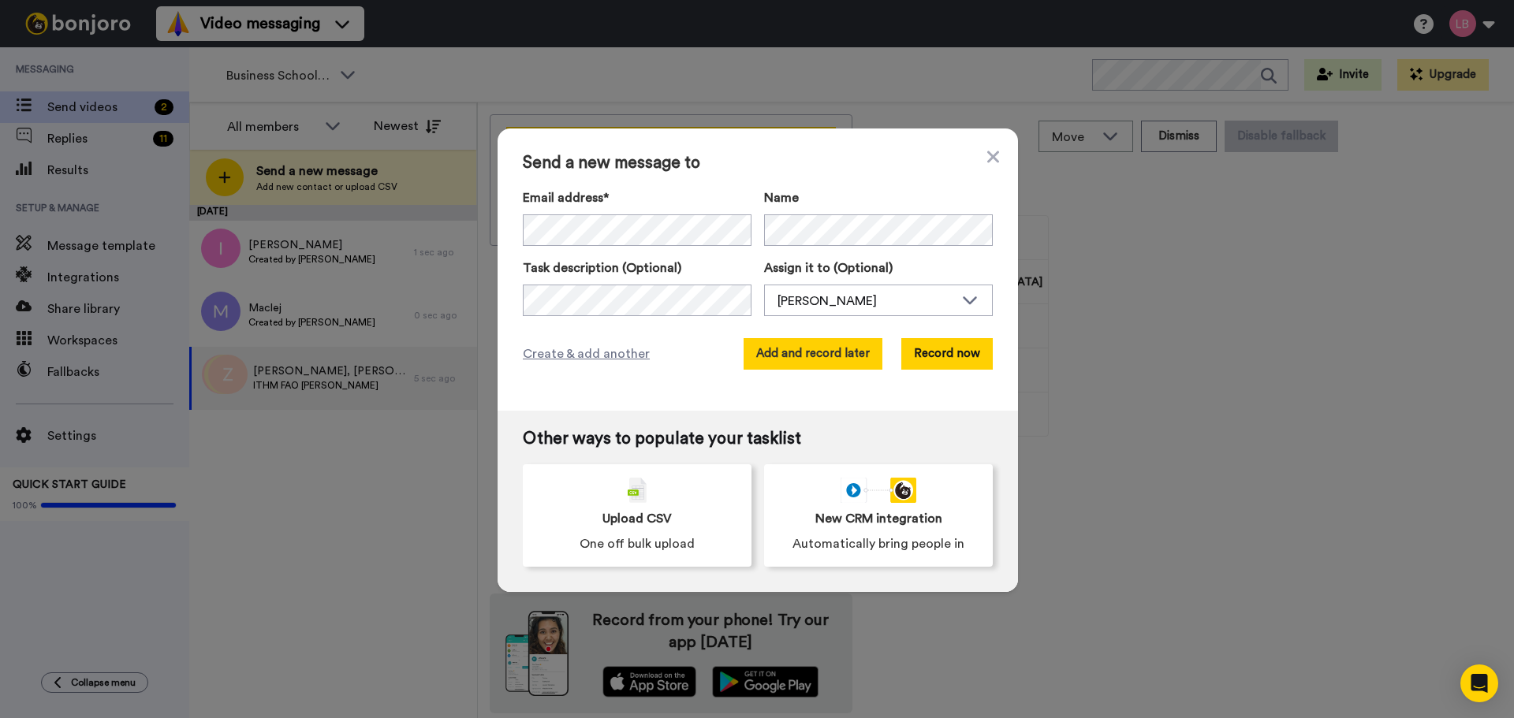
click at [871, 350] on button "Add and record later" at bounding box center [812, 354] width 139 height 32
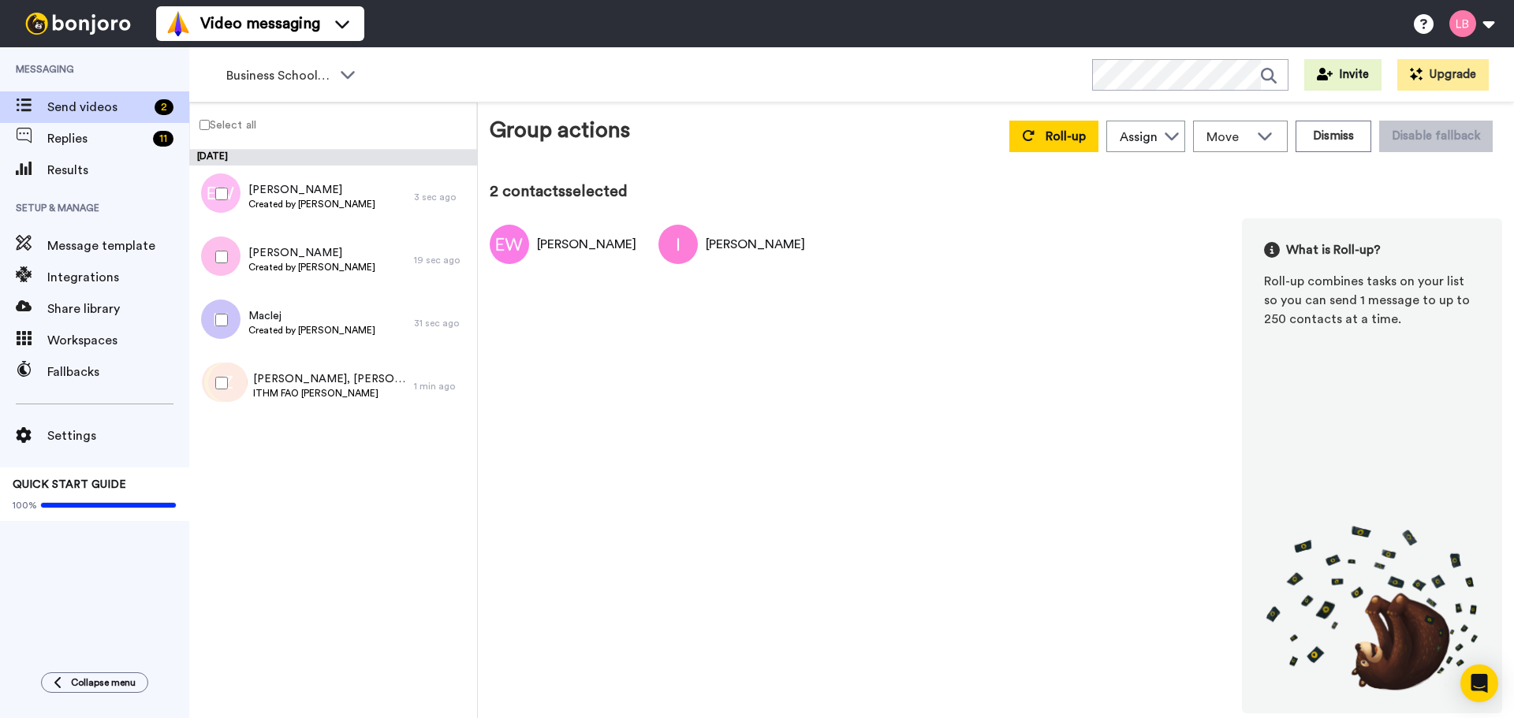
click at [222, 305] on div at bounding box center [218, 320] width 57 height 55
click at [1069, 142] on span "Roll-up" at bounding box center [1065, 136] width 40 height 13
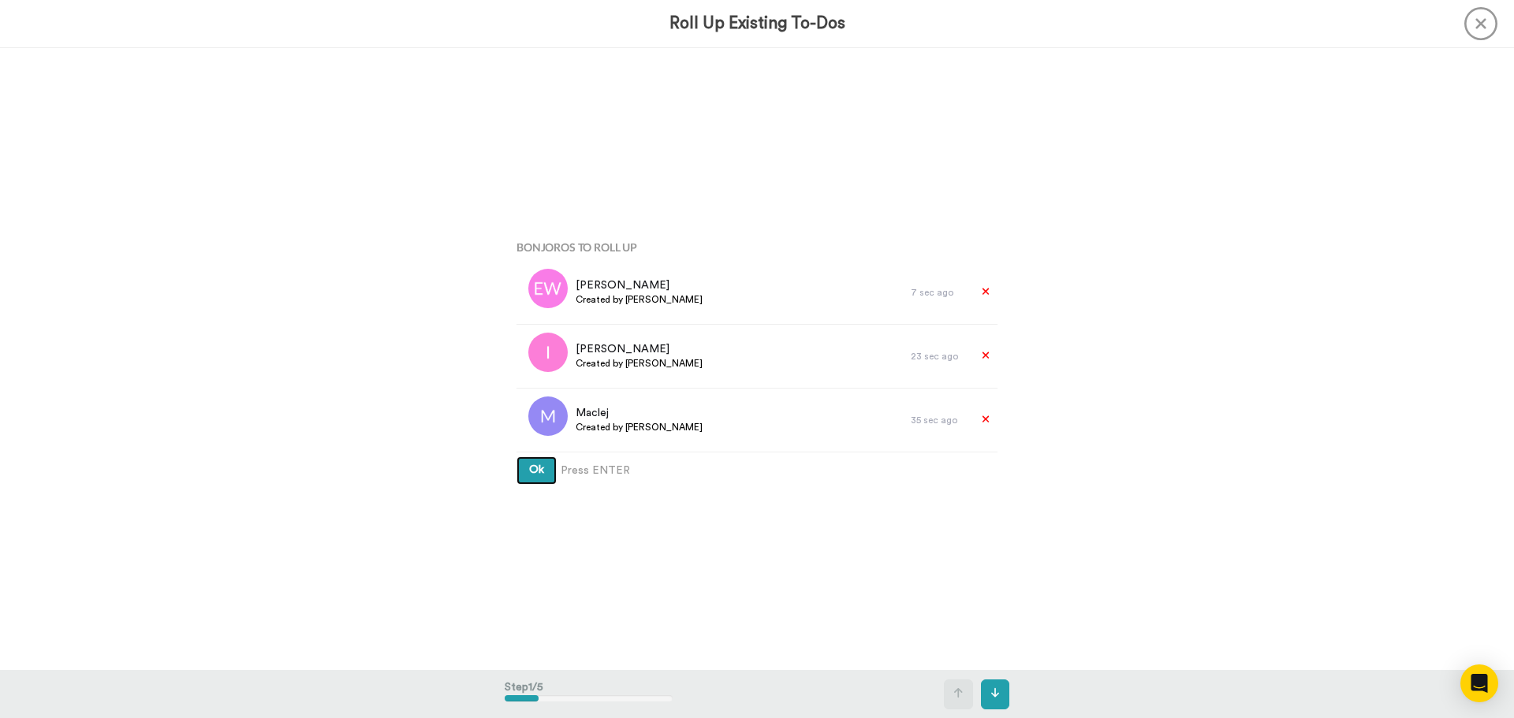
click at [529, 465] on span "Ok" at bounding box center [536, 469] width 15 height 11
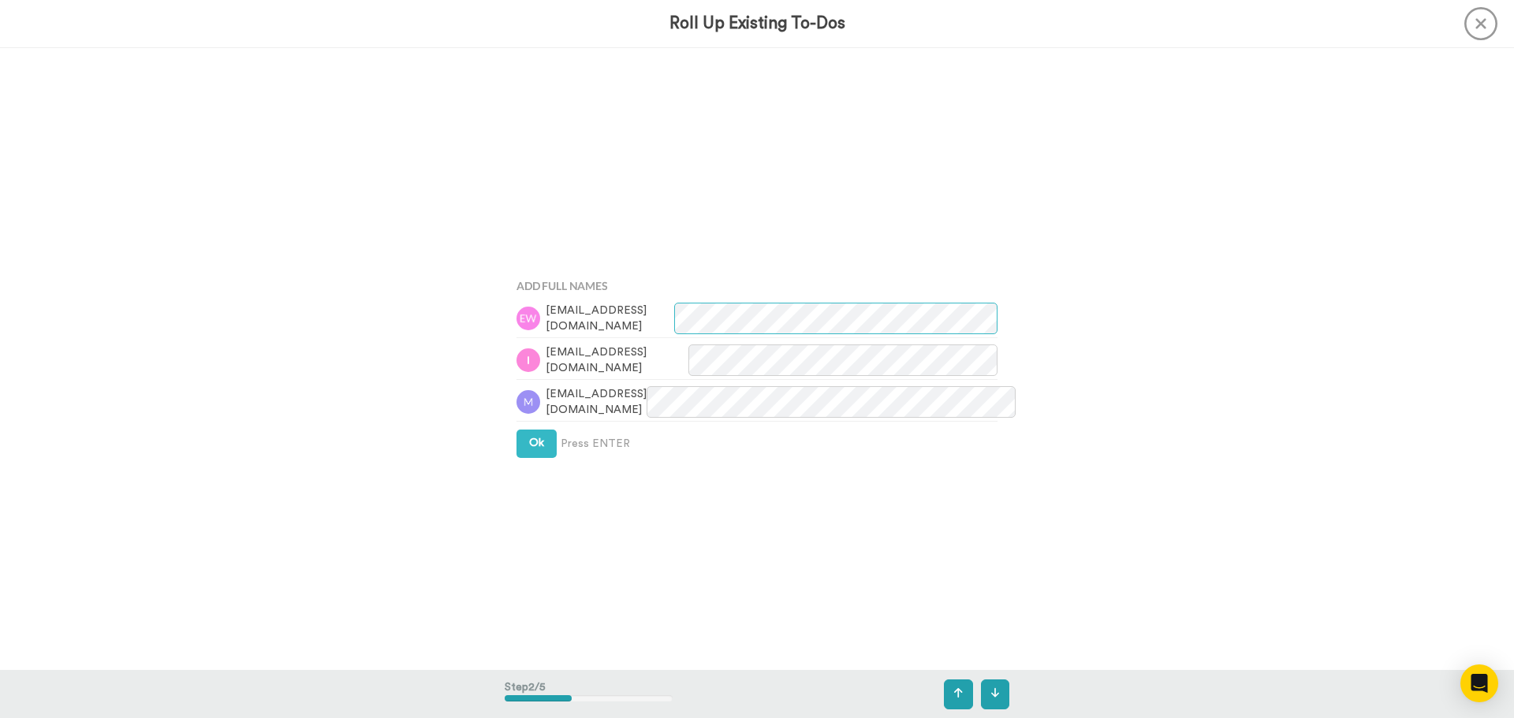
scroll to position [623, 0]
click at [530, 452] on div "Add Full Names walkerelsie65@gmail.com ioannisgkanas29@gmail.com masa2911@wp.pl…" at bounding box center [757, 359] width 505 height 360
click at [531, 441] on span "Ok" at bounding box center [536, 436] width 15 height 11
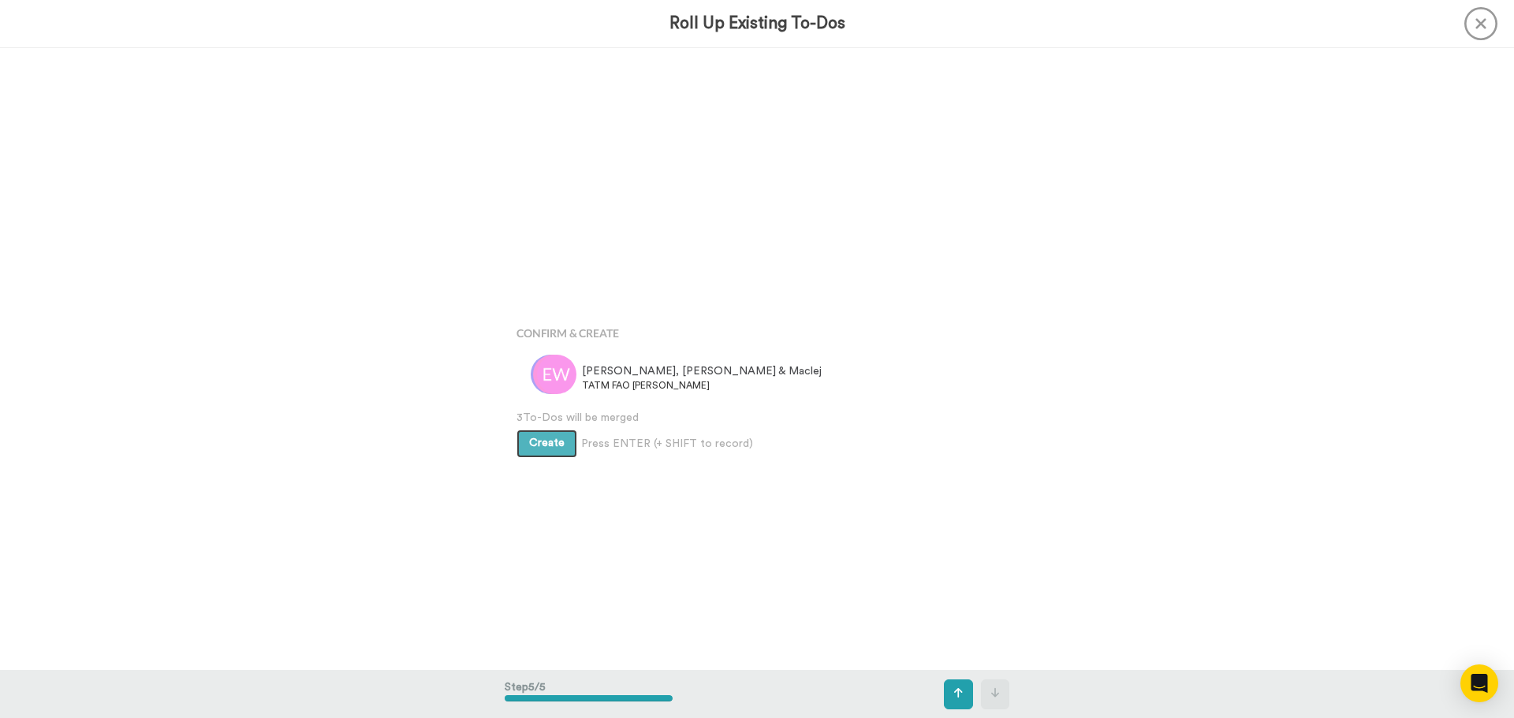
scroll to position [2490, 0]
